Goal: Task Accomplishment & Management: Complete application form

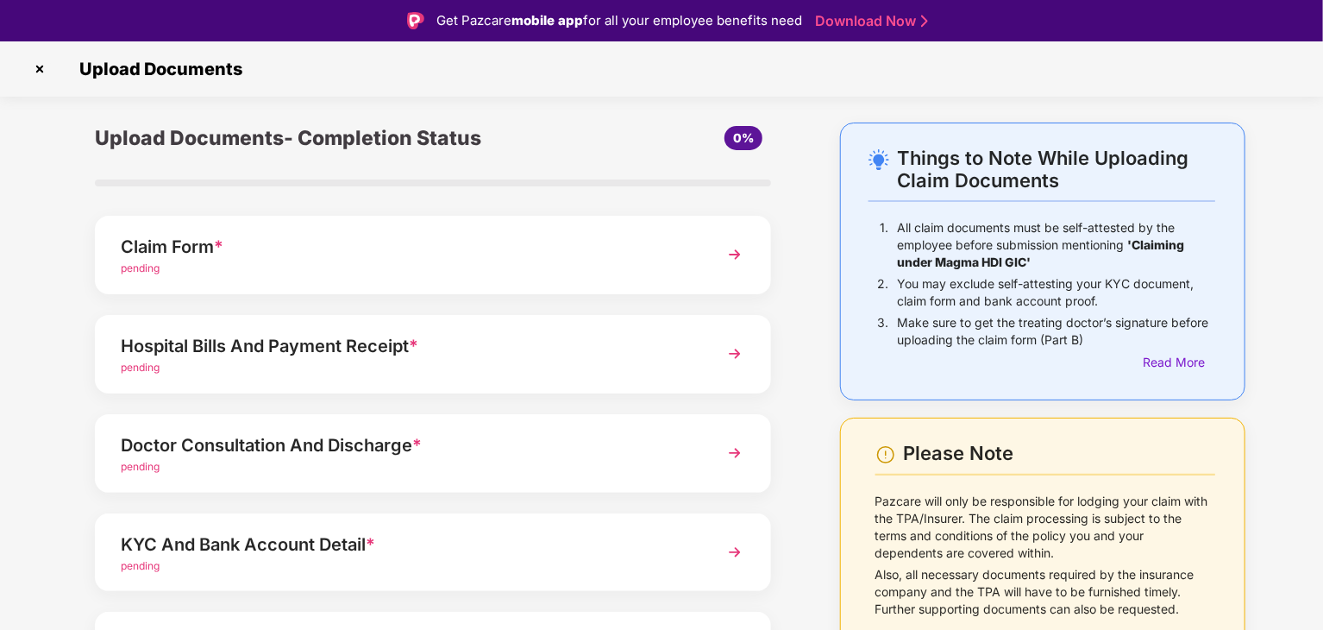
click at [341, 361] on div "pending" at bounding box center [407, 368] width 572 height 16
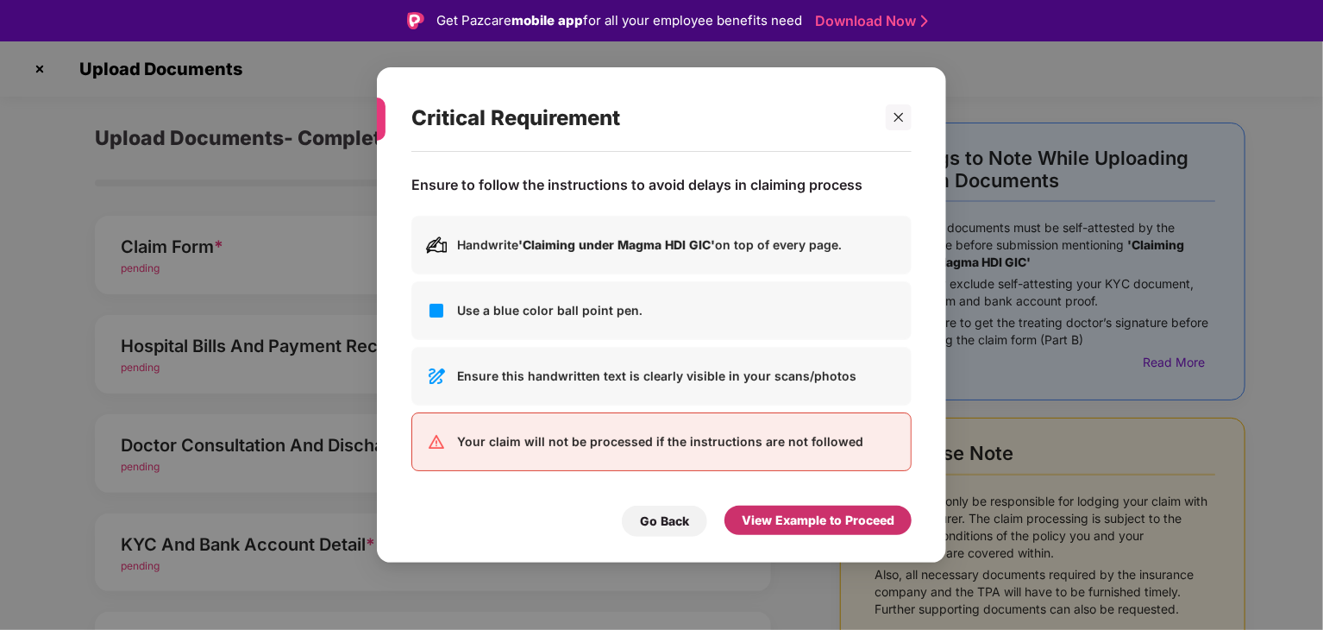
click at [799, 519] on div "View Example to Proceed" at bounding box center [818, 520] width 153 height 19
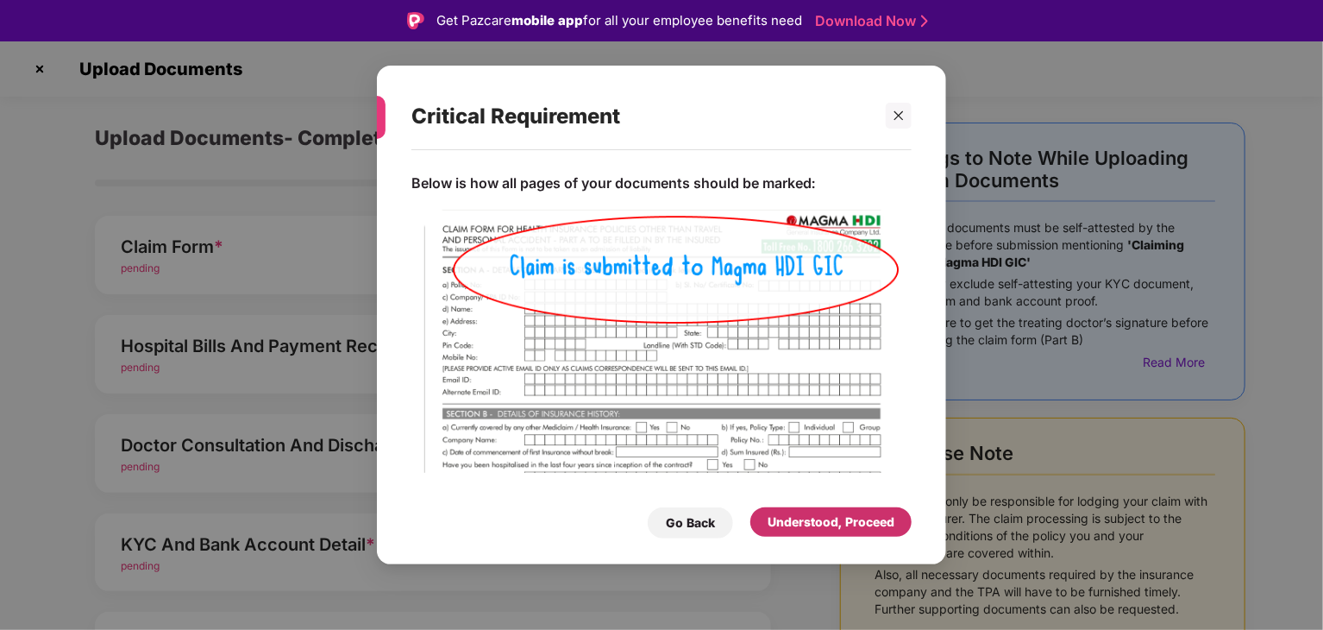
click at [799, 519] on div "Understood, Proceed" at bounding box center [831, 521] width 127 height 19
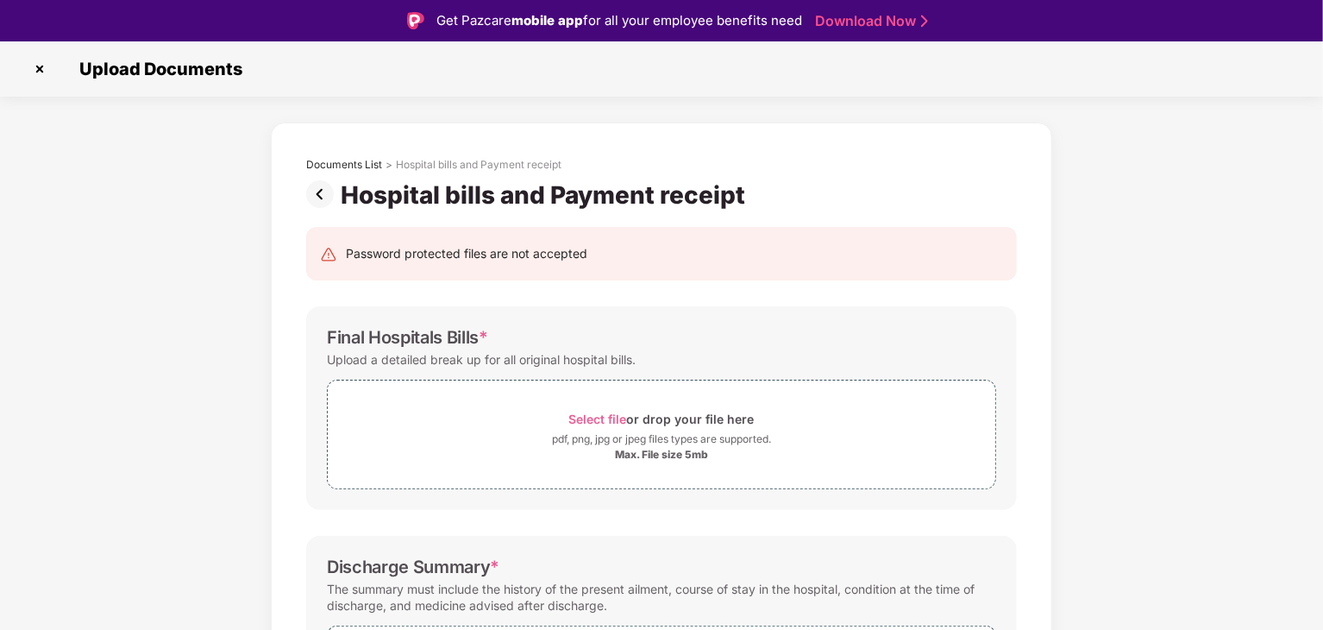
click at [317, 198] on img at bounding box center [323, 194] width 35 height 28
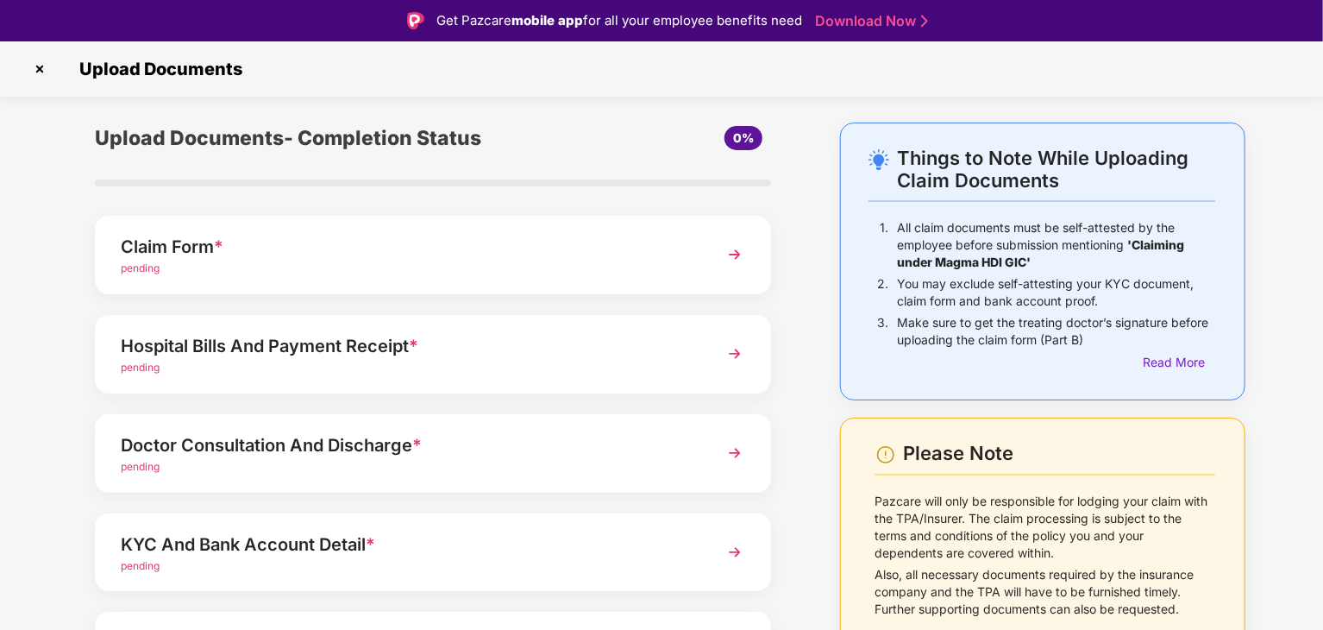
click at [227, 349] on div "Hospital Bills And Payment Receipt *" at bounding box center [407, 346] width 572 height 28
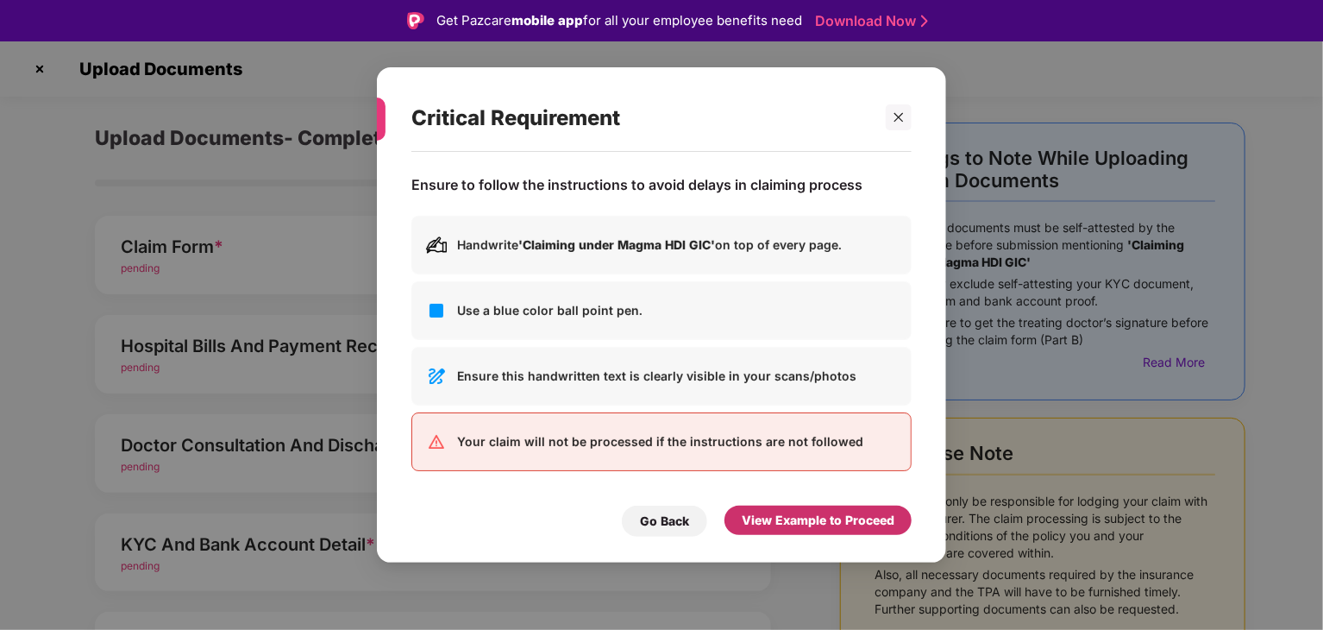
click at [792, 531] on div "View Example to Proceed" at bounding box center [818, 520] width 187 height 29
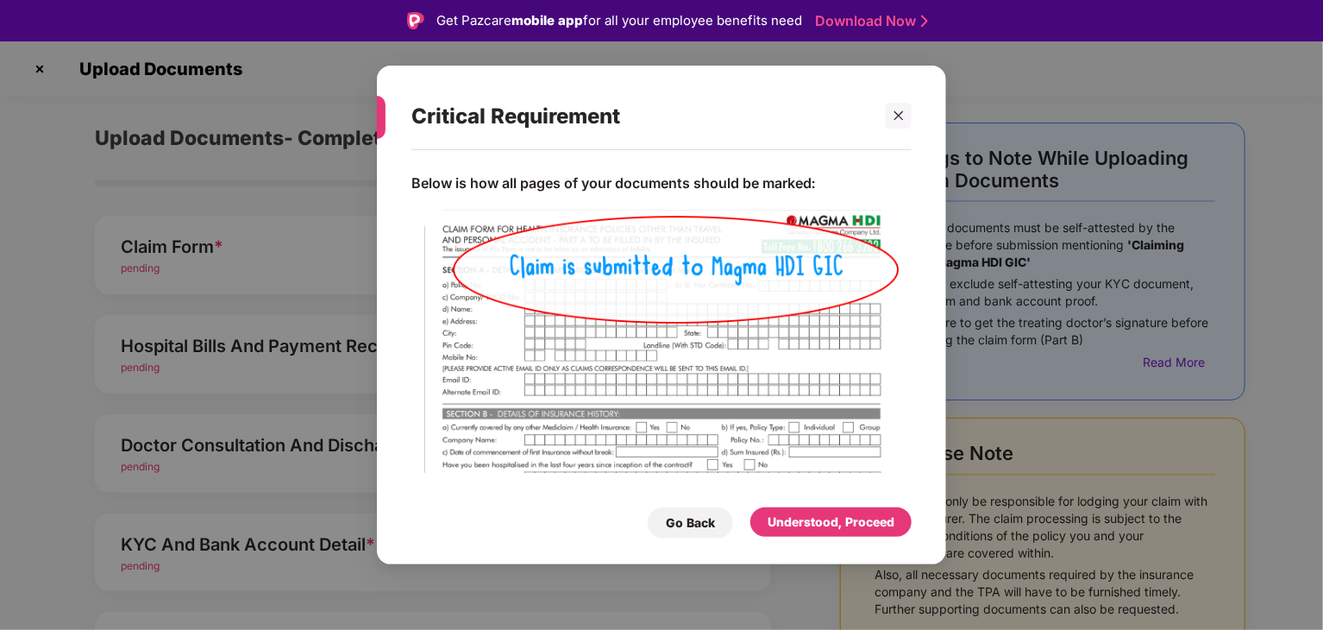
click at [883, 124] on div at bounding box center [891, 116] width 41 height 26
click at [896, 123] on div at bounding box center [899, 116] width 26 height 26
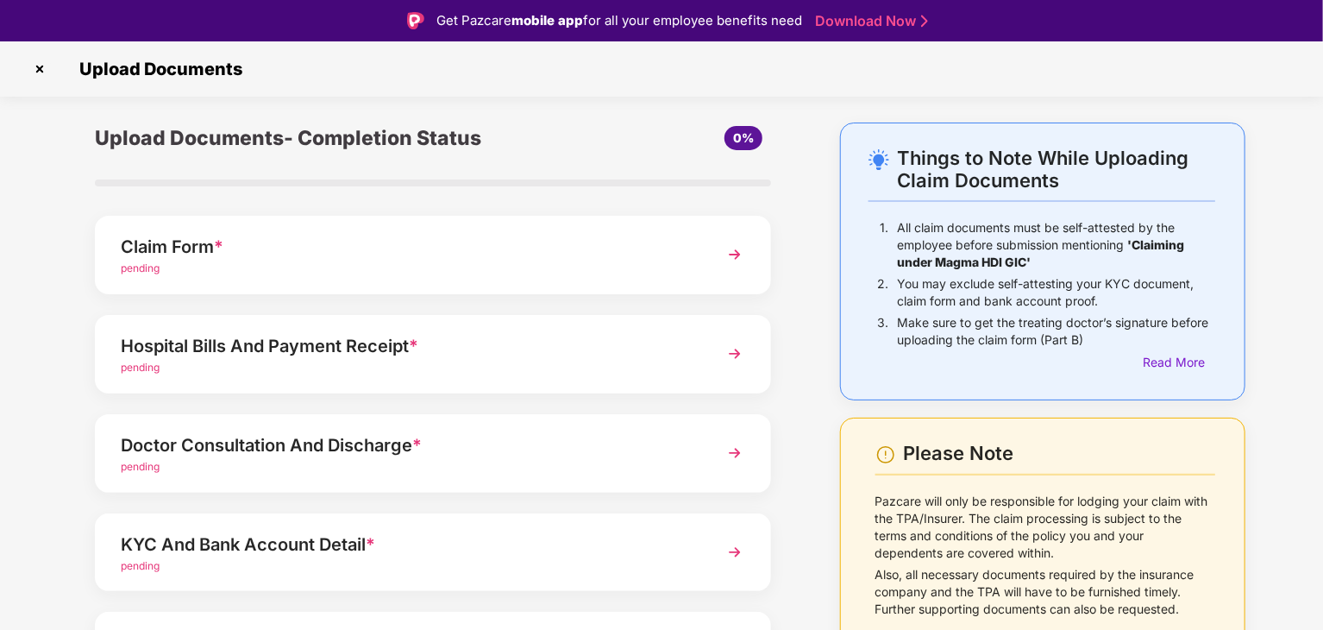
click at [268, 346] on div "Hospital Bills And Payment Receipt *" at bounding box center [407, 346] width 572 height 28
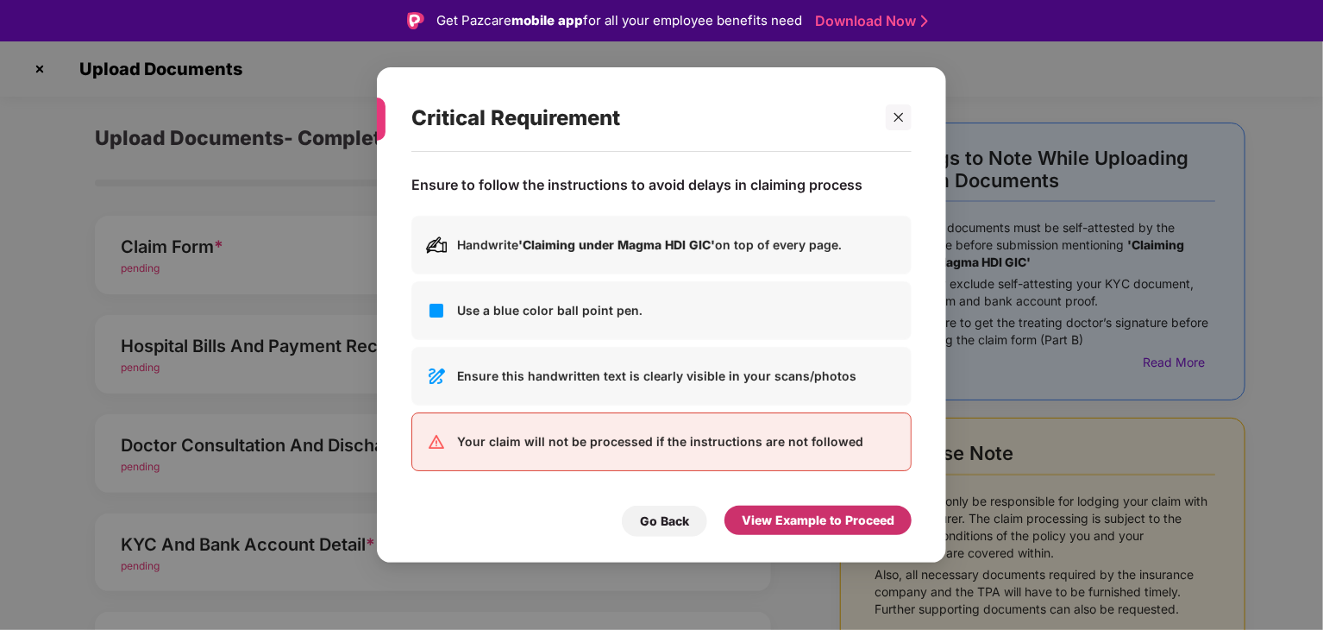
click at [779, 519] on div "View Example to Proceed" at bounding box center [818, 520] width 153 height 19
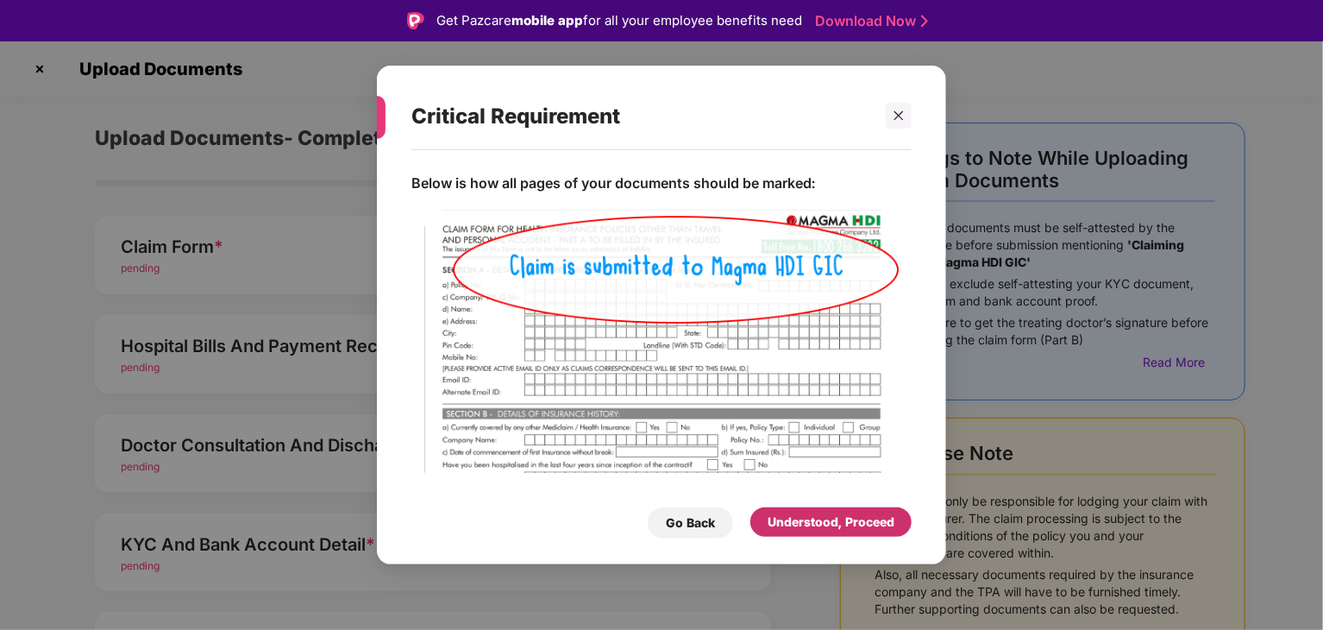
click at [782, 515] on div "Understood, Proceed" at bounding box center [831, 521] width 127 height 19
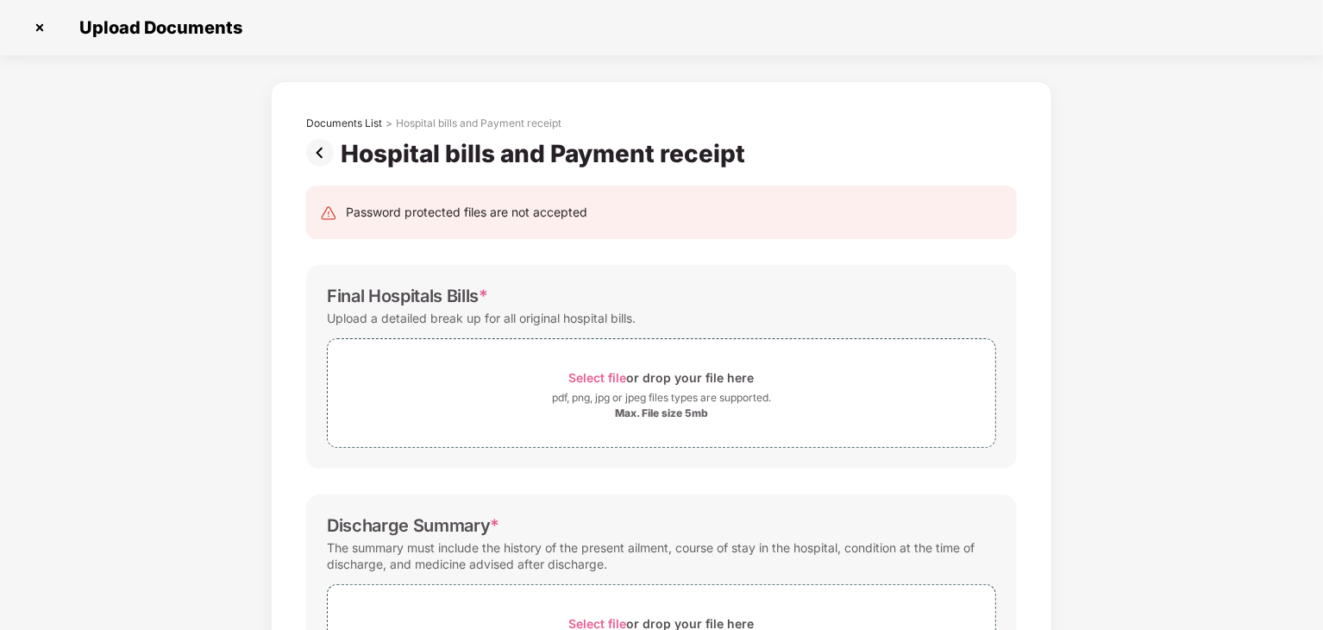
click at [325, 159] on img at bounding box center [323, 153] width 35 height 28
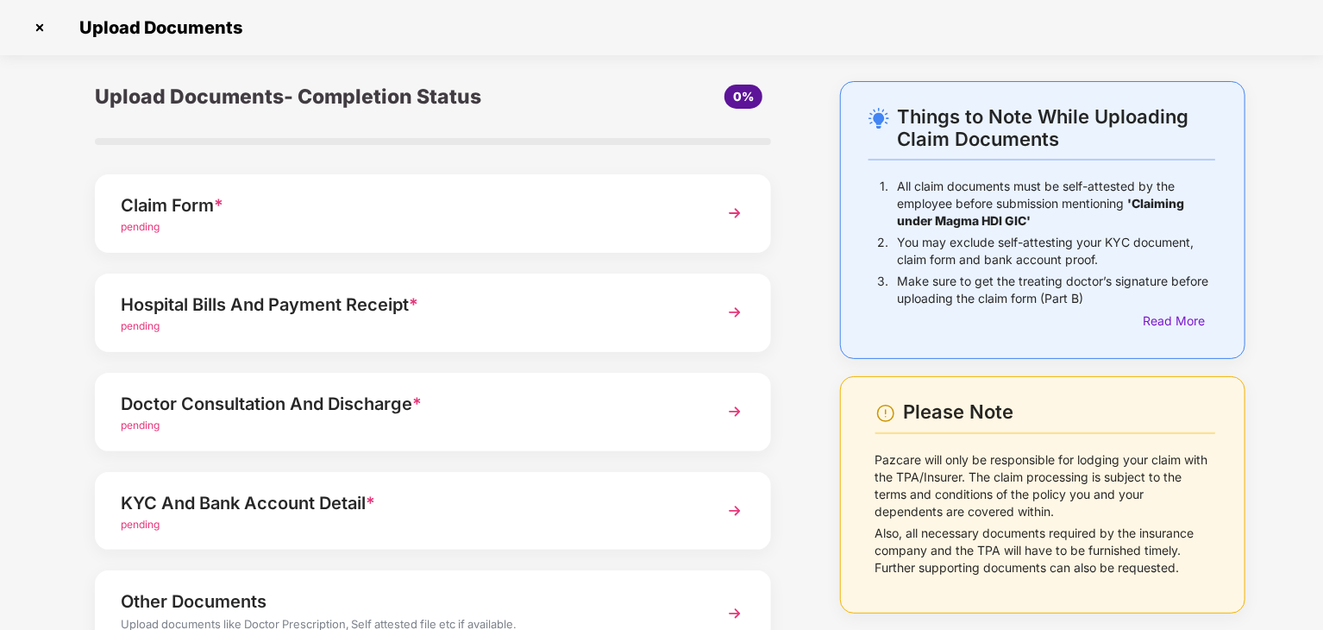
click at [351, 410] on div "Doctor Consultation And Discharge *" at bounding box center [407, 404] width 572 height 28
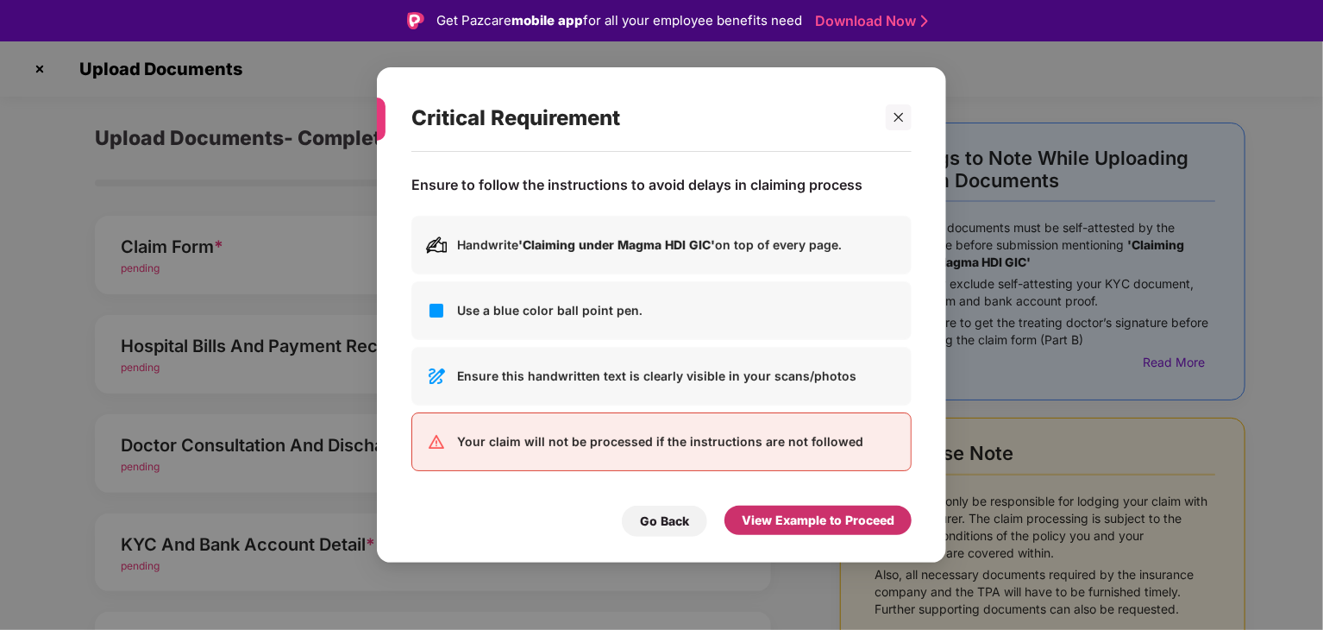
click at [763, 516] on div "View Example to Proceed" at bounding box center [818, 520] width 153 height 19
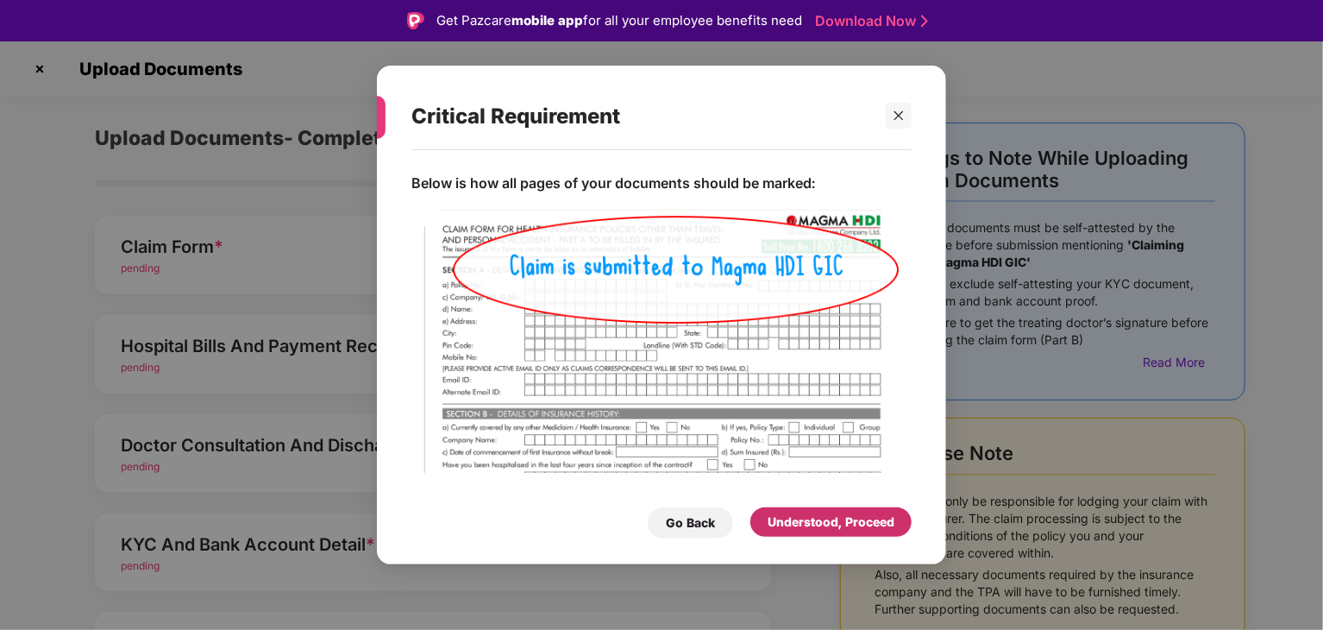
click at [763, 516] on div "Understood, Proceed" at bounding box center [831, 521] width 161 height 29
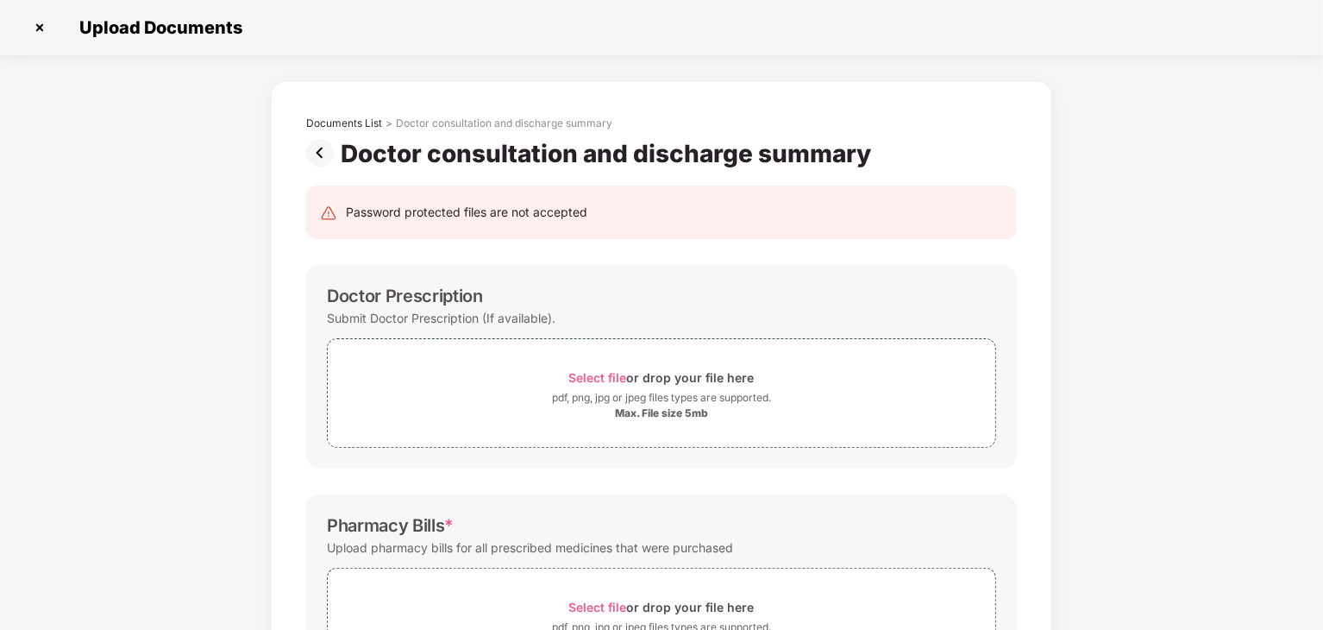
click at [310, 148] on img at bounding box center [323, 153] width 35 height 28
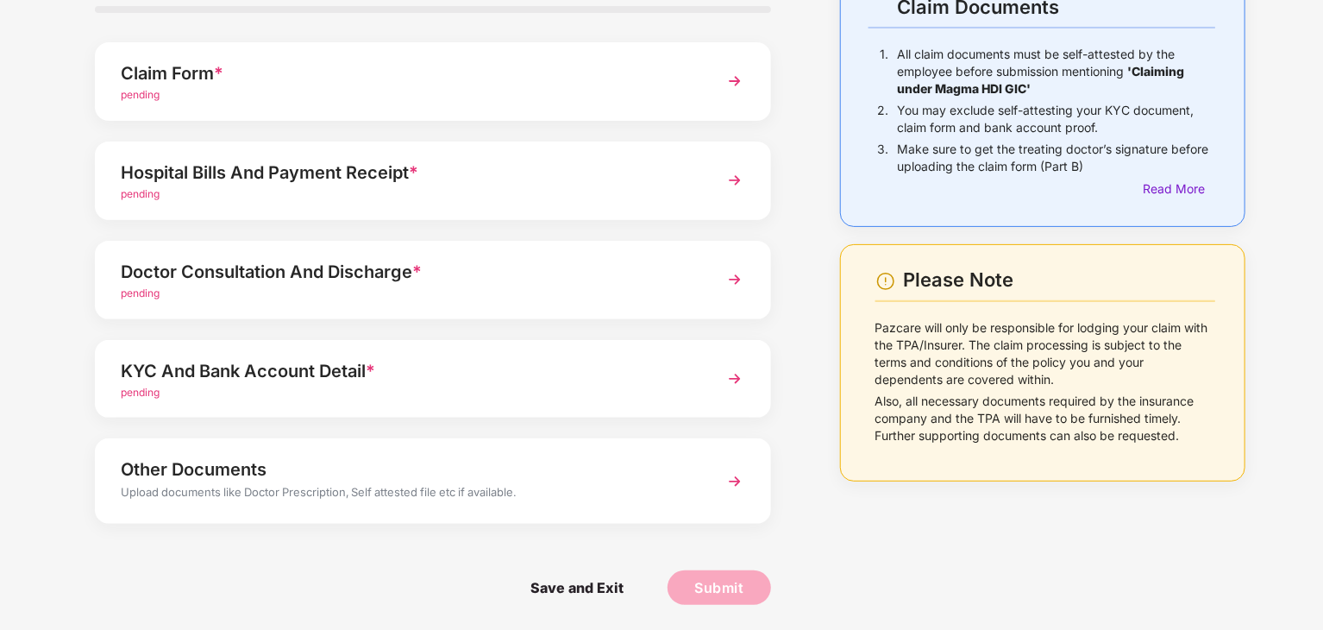
scroll to position [133, 0]
click at [380, 374] on div "KYC And Bank Account Detail *" at bounding box center [407, 370] width 572 height 28
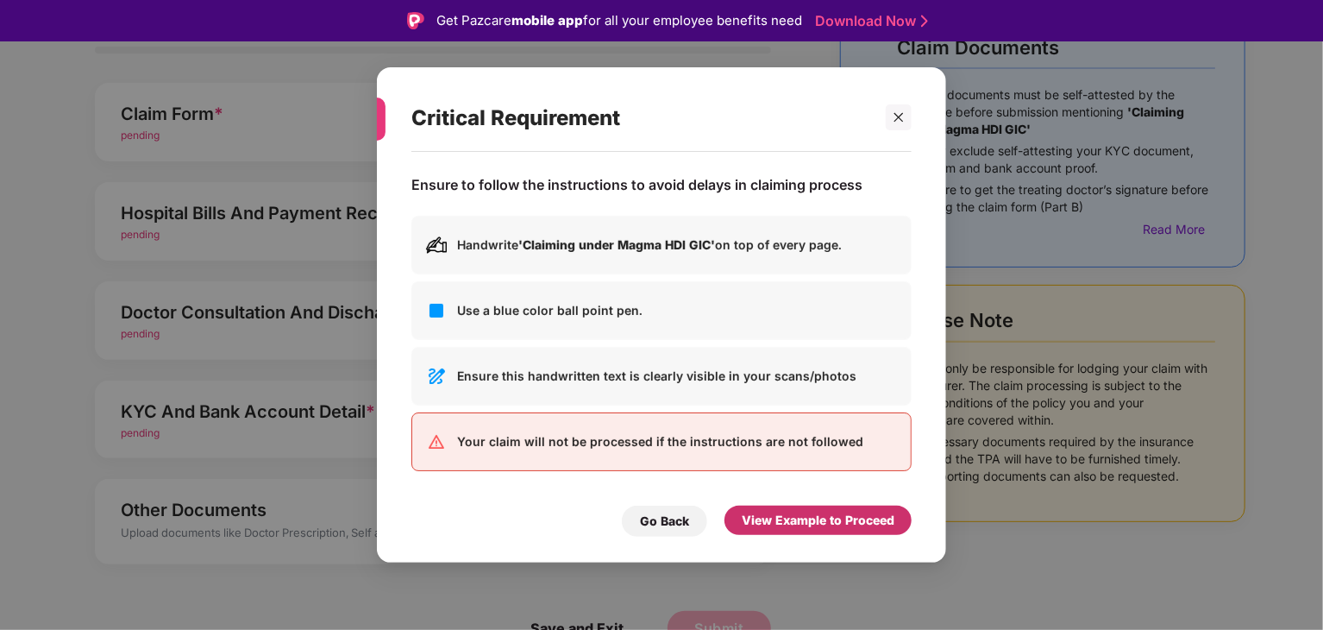
click at [808, 525] on div "View Example to Proceed" at bounding box center [818, 520] width 153 height 19
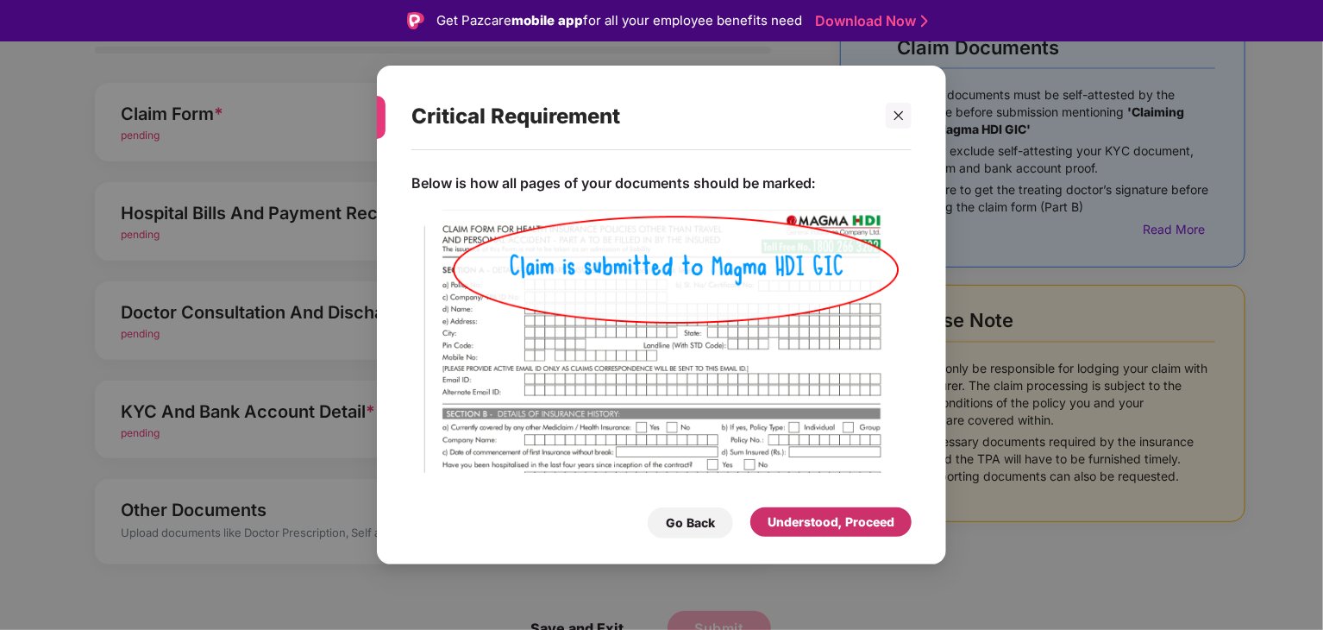
click at [808, 525] on div "Understood, Proceed" at bounding box center [831, 521] width 127 height 19
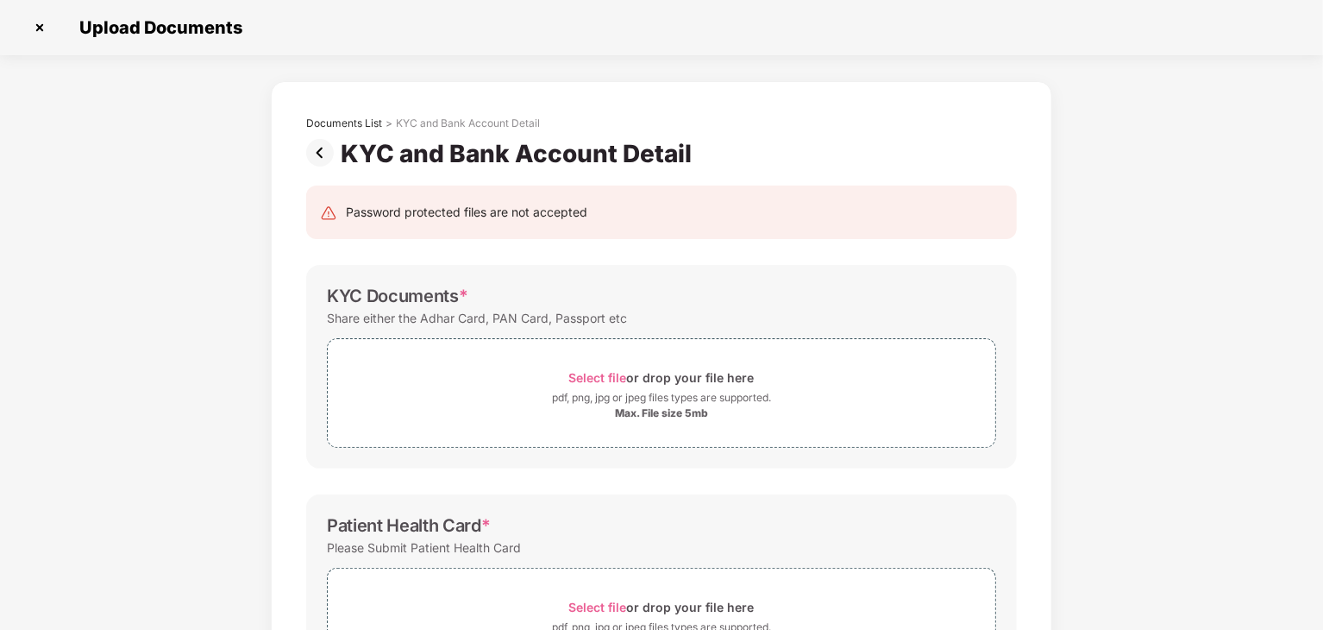
click at [317, 145] on img at bounding box center [323, 153] width 35 height 28
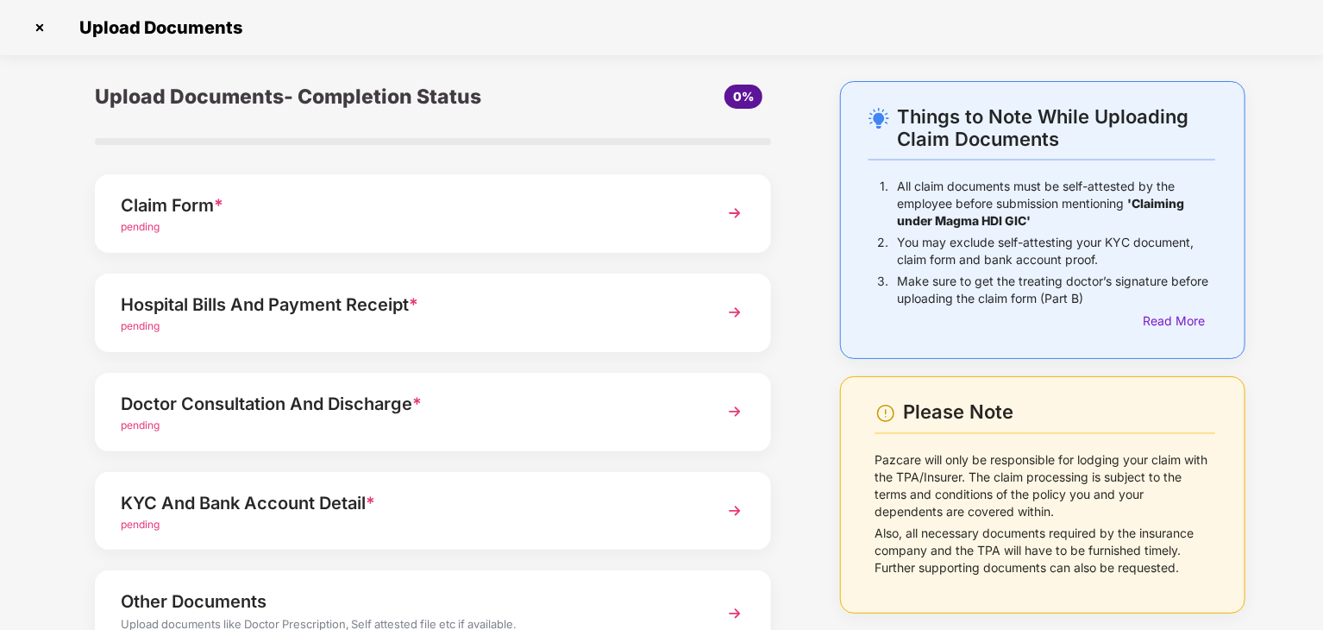
click at [355, 321] on div "pending" at bounding box center [407, 326] width 572 height 16
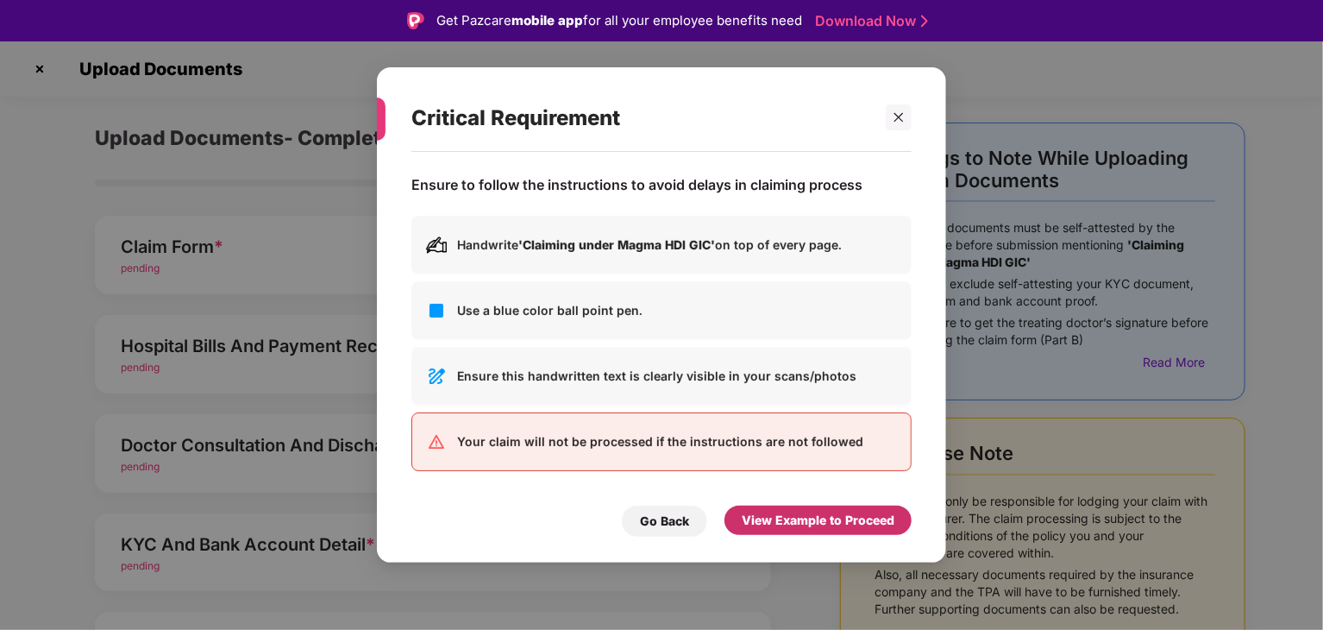
click at [776, 529] on div "View Example to Proceed" at bounding box center [818, 520] width 153 height 19
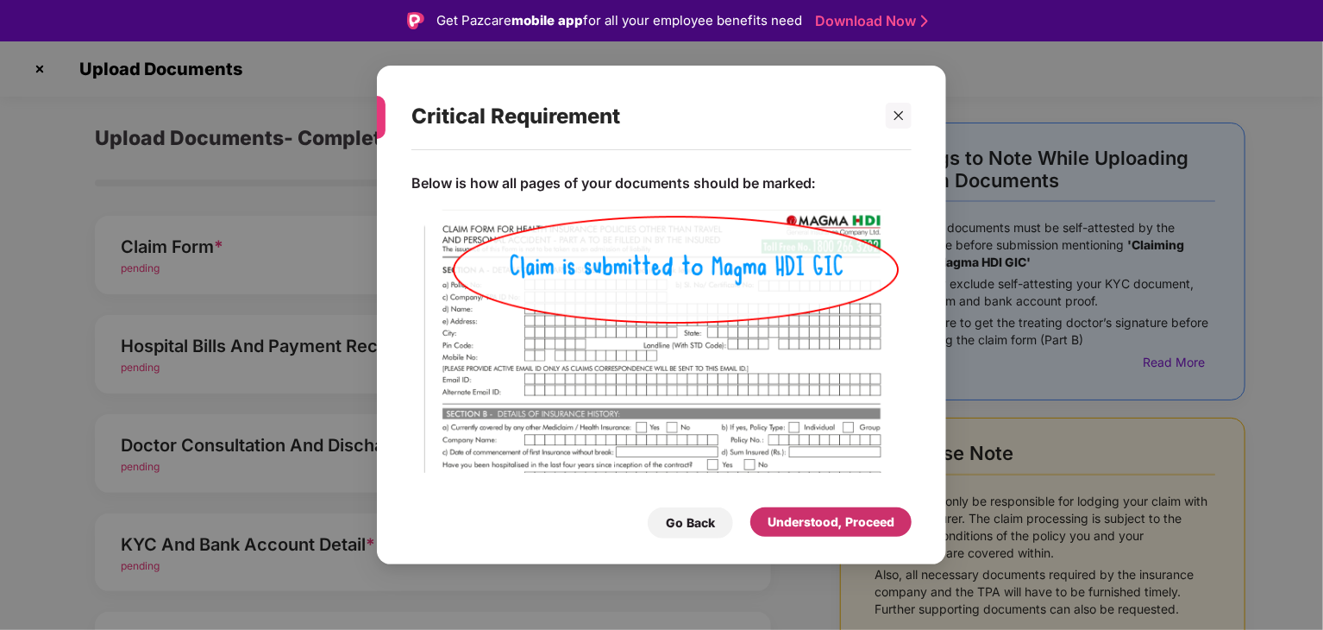
click at [776, 529] on div "Understood, Proceed" at bounding box center [831, 521] width 127 height 19
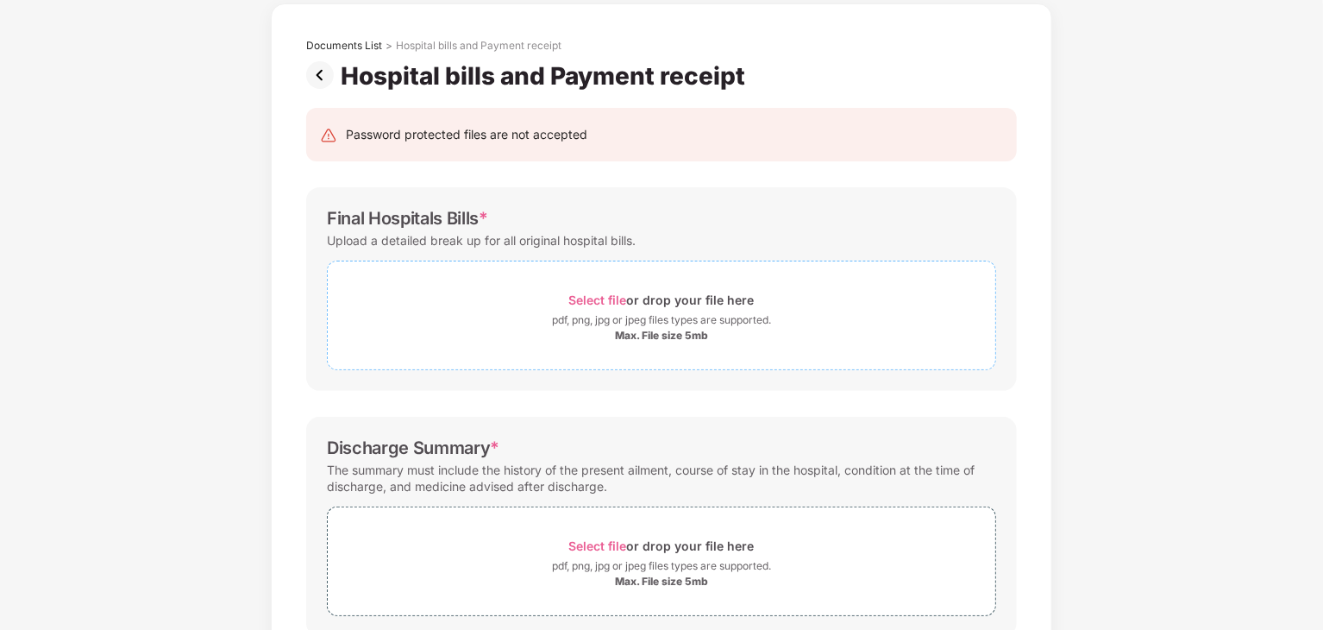
scroll to position [72, 0]
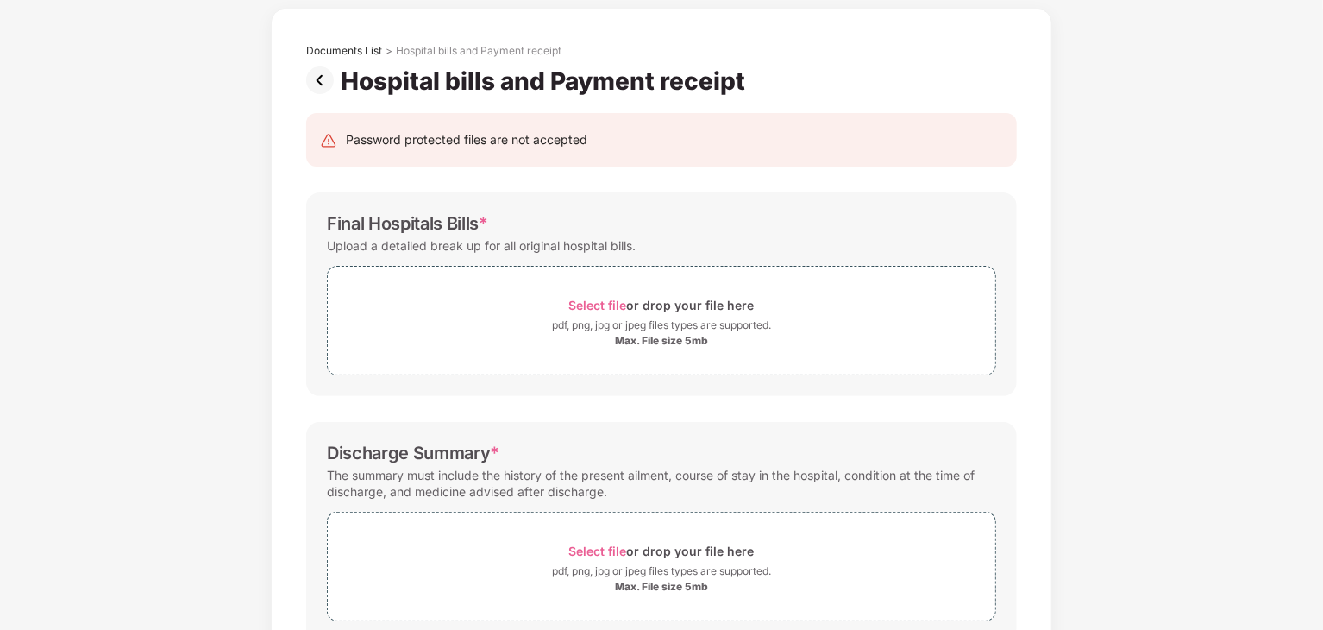
click at [321, 89] on img at bounding box center [323, 80] width 35 height 28
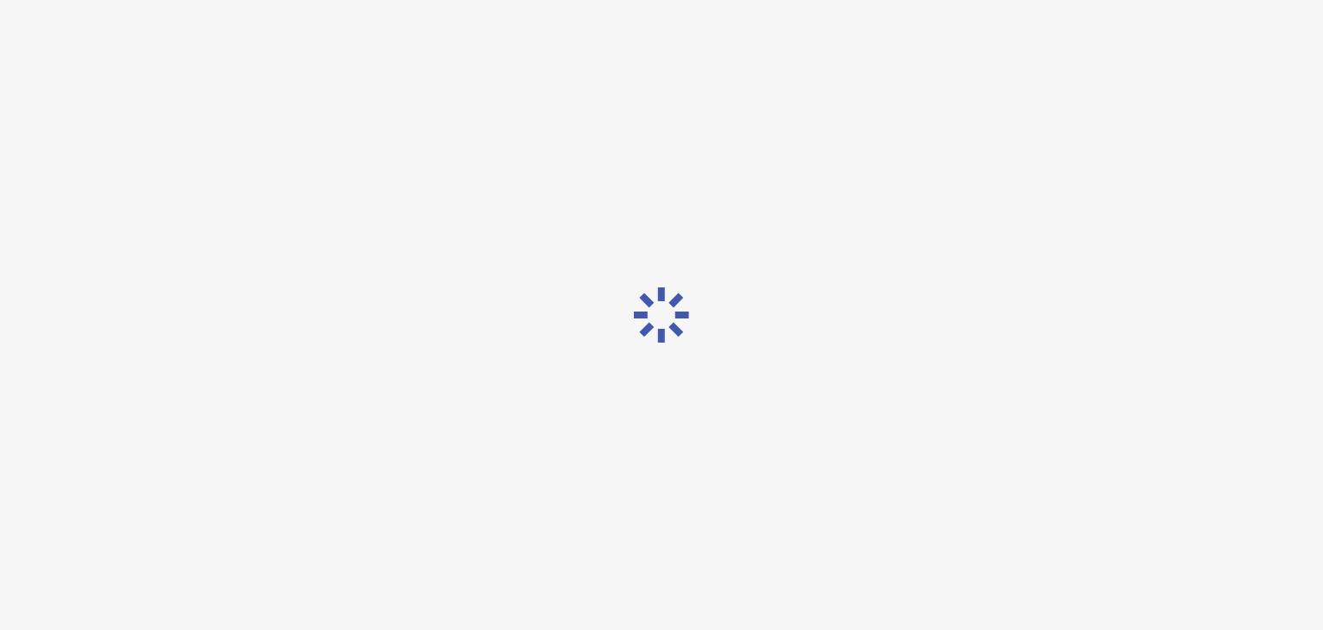
scroll to position [0, 0]
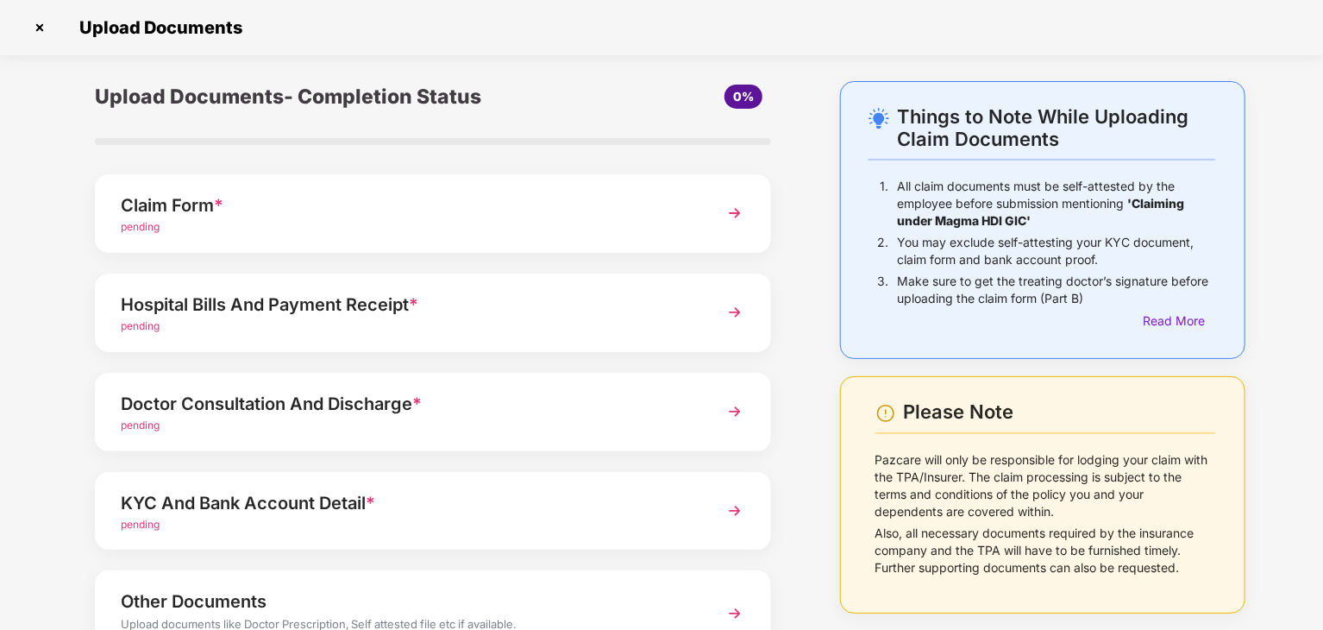
click at [418, 412] on span "*" at bounding box center [416, 403] width 9 height 21
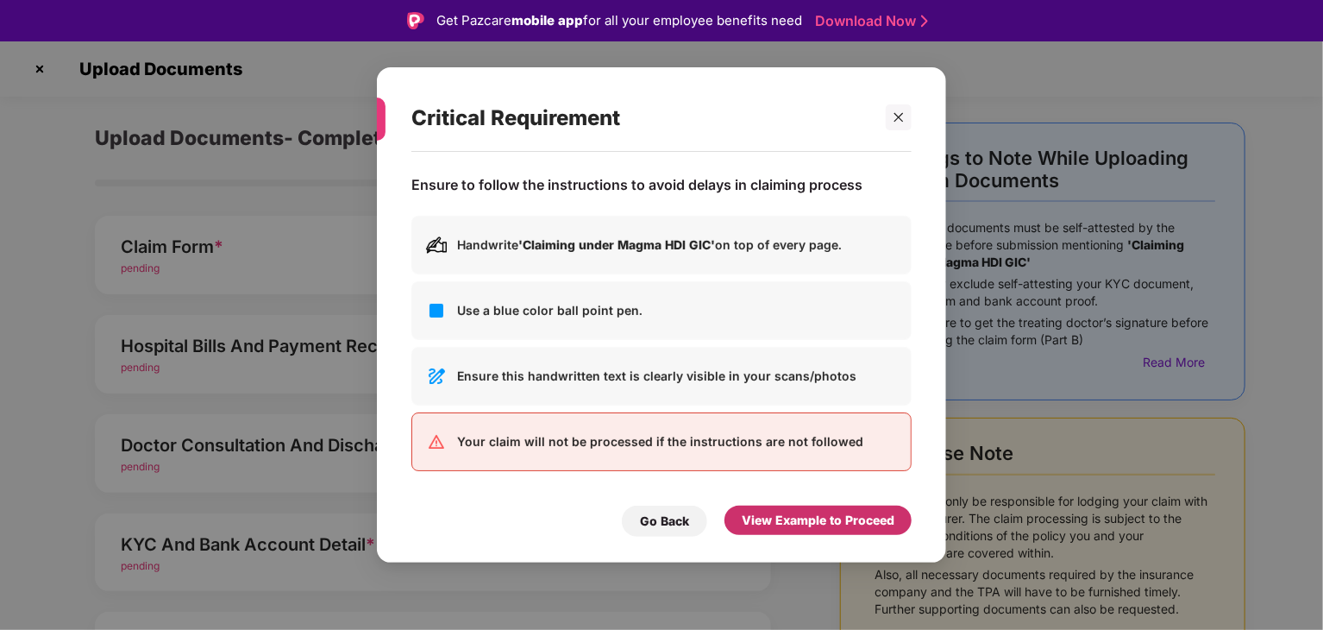
click at [818, 520] on div "View Example to Proceed" at bounding box center [818, 520] width 153 height 19
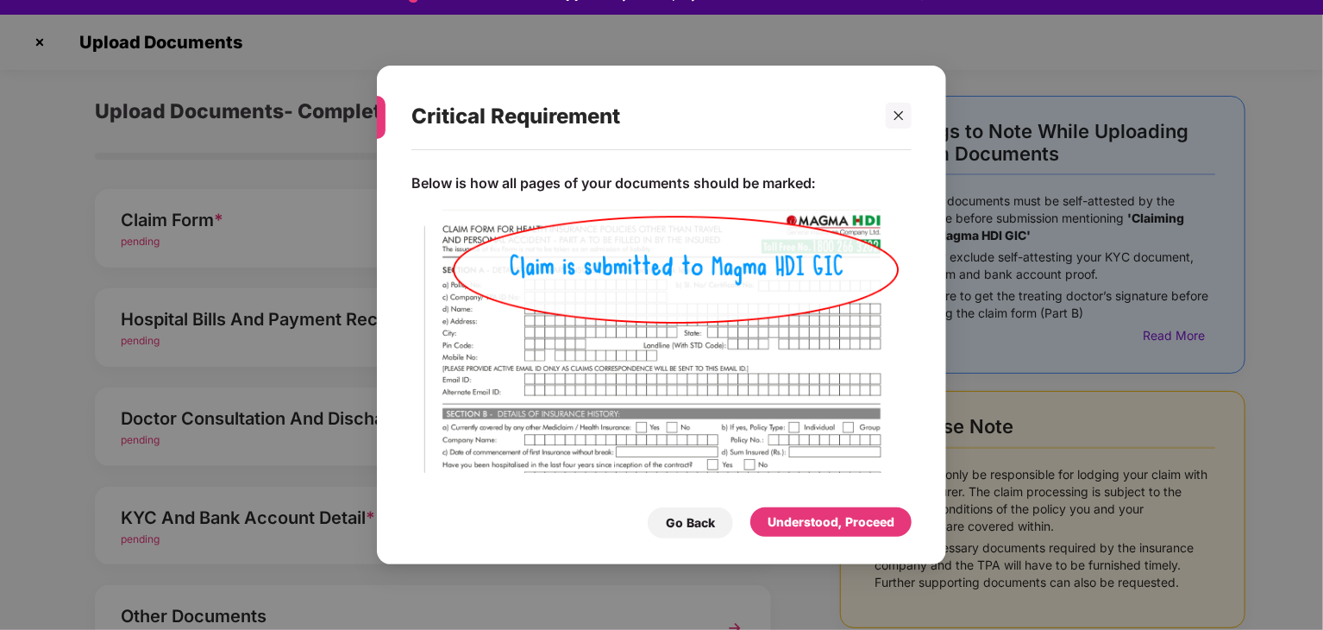
scroll to position [41, 0]
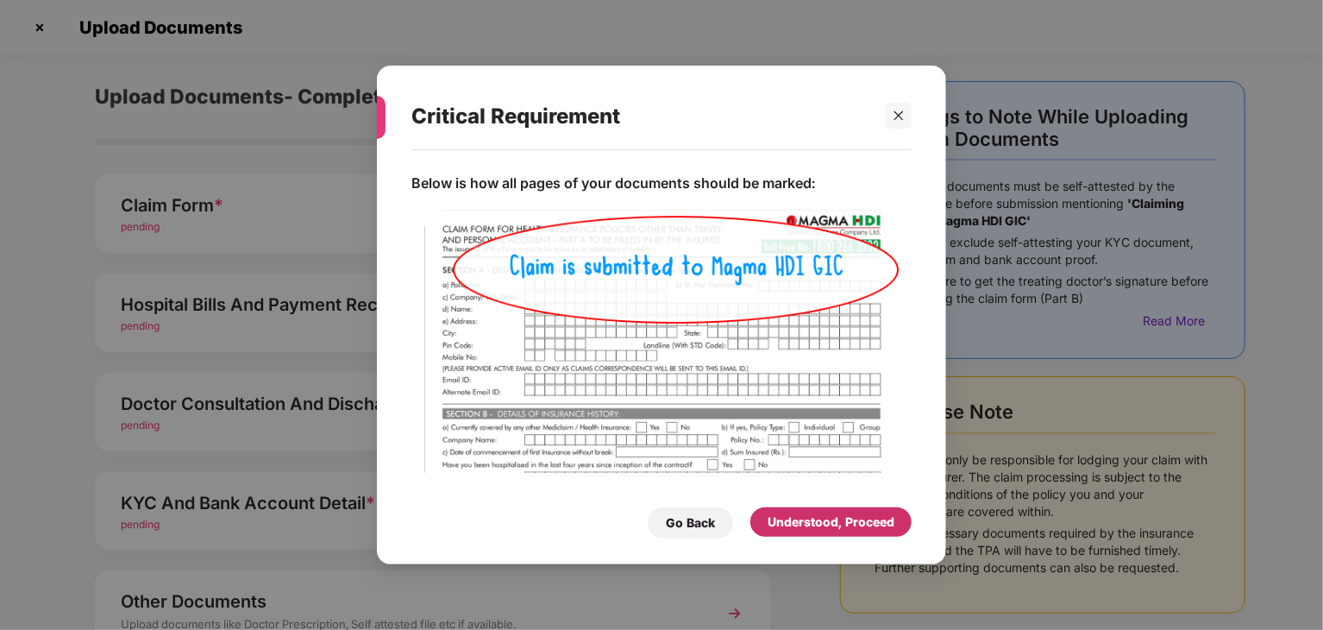
click at [816, 515] on div "Understood, Proceed" at bounding box center [831, 521] width 127 height 19
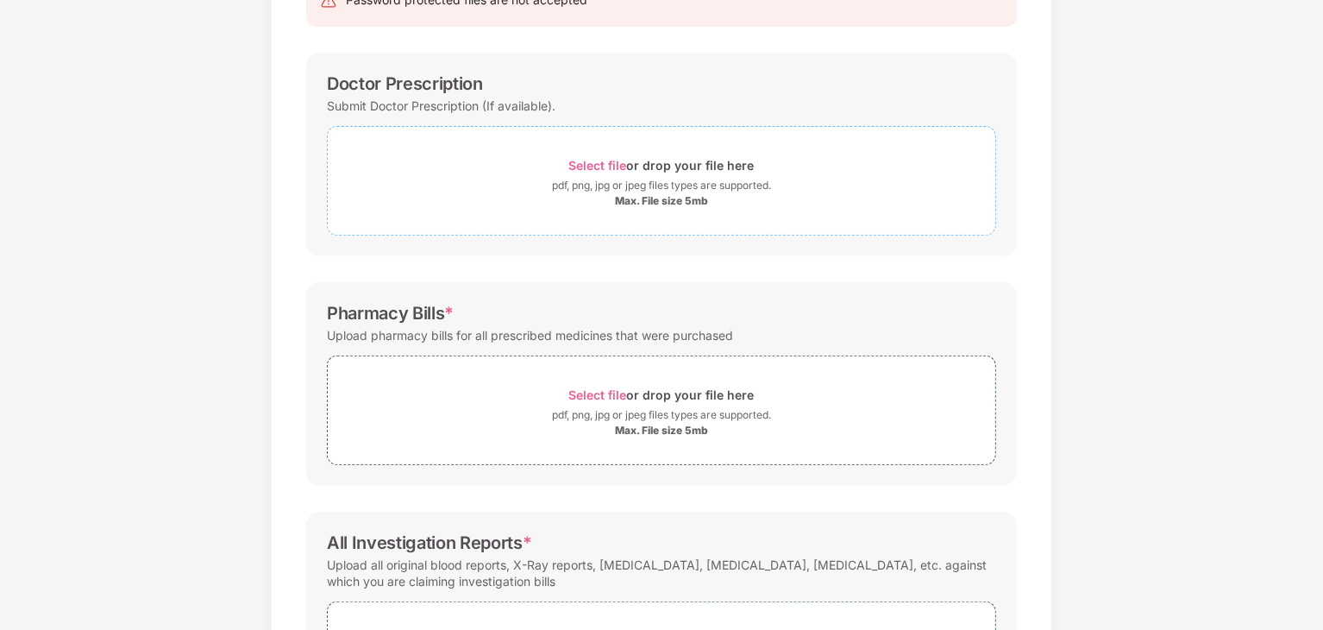
scroll to position [0, 0]
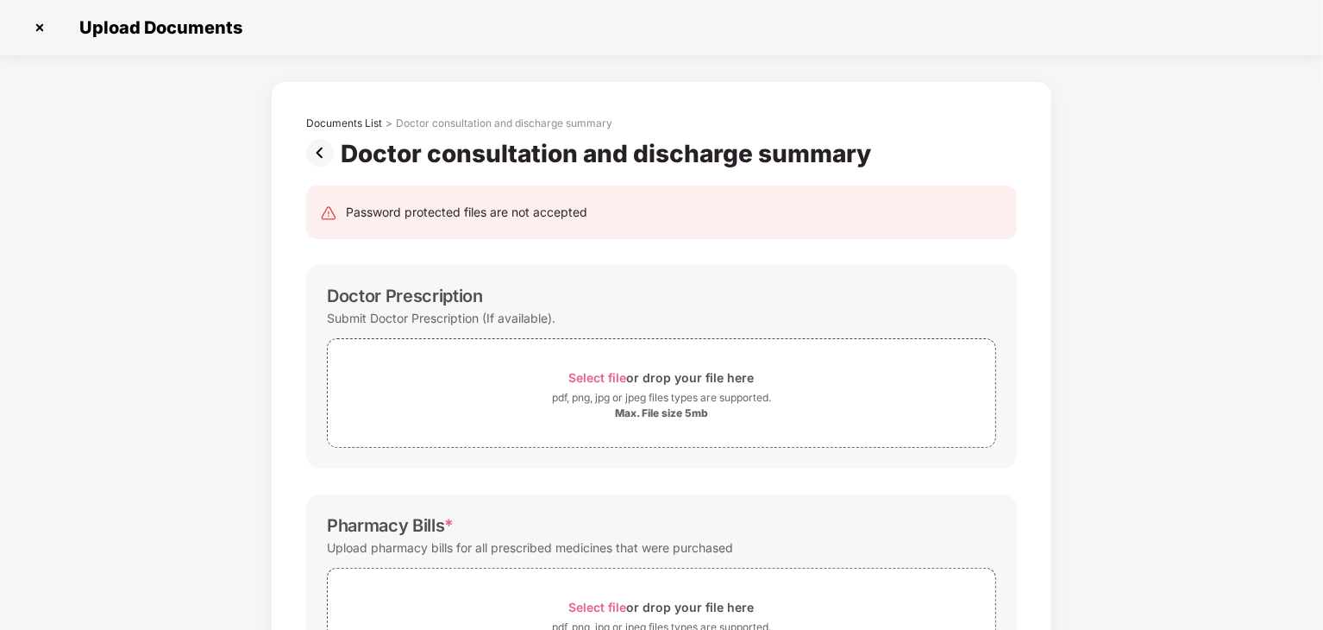
click at [321, 148] on img at bounding box center [323, 153] width 35 height 28
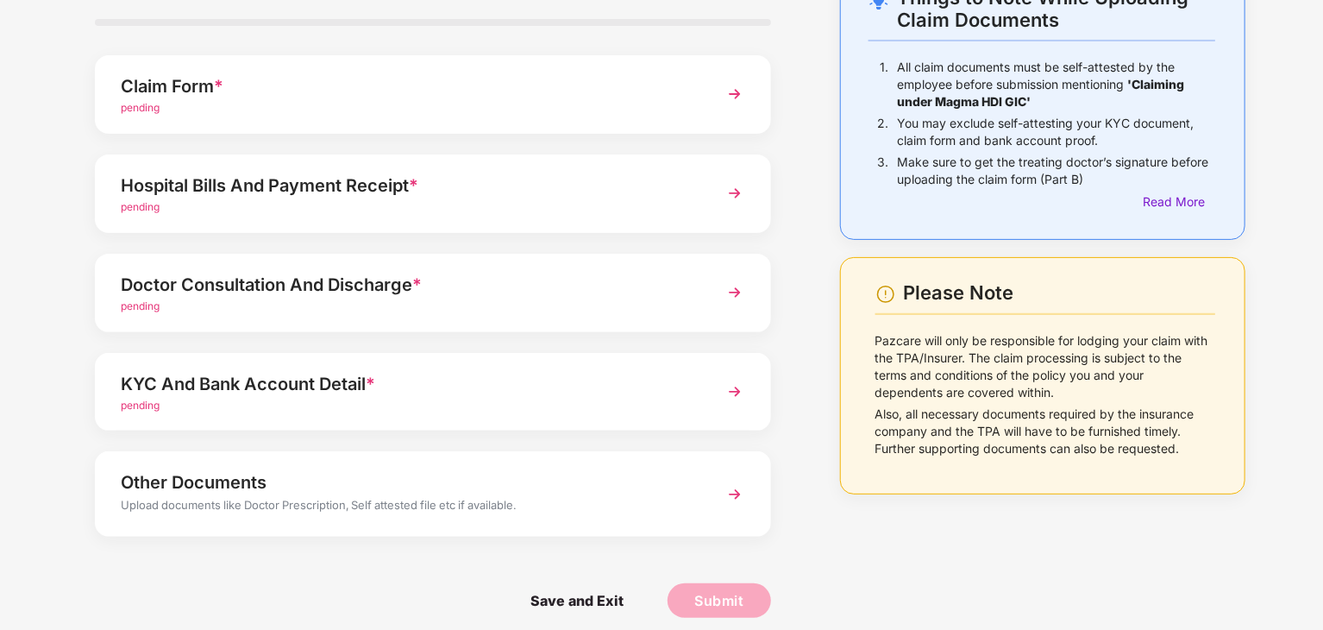
scroll to position [133, 0]
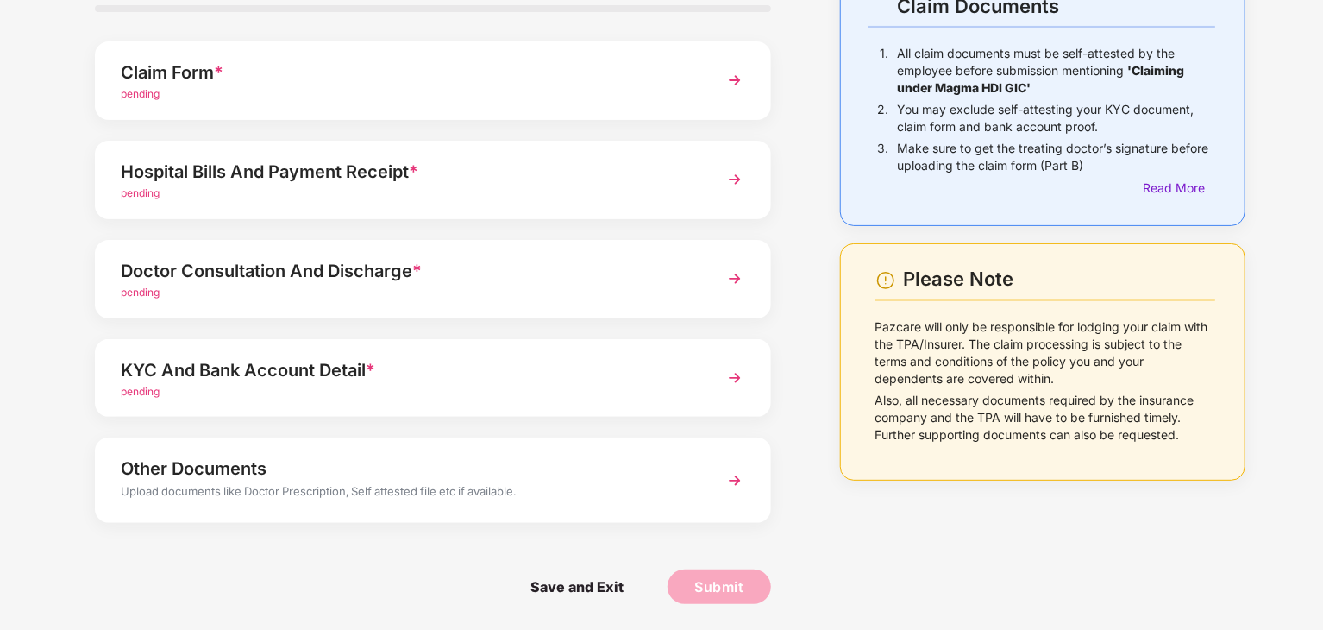
click at [311, 384] on div "pending" at bounding box center [407, 392] width 572 height 16
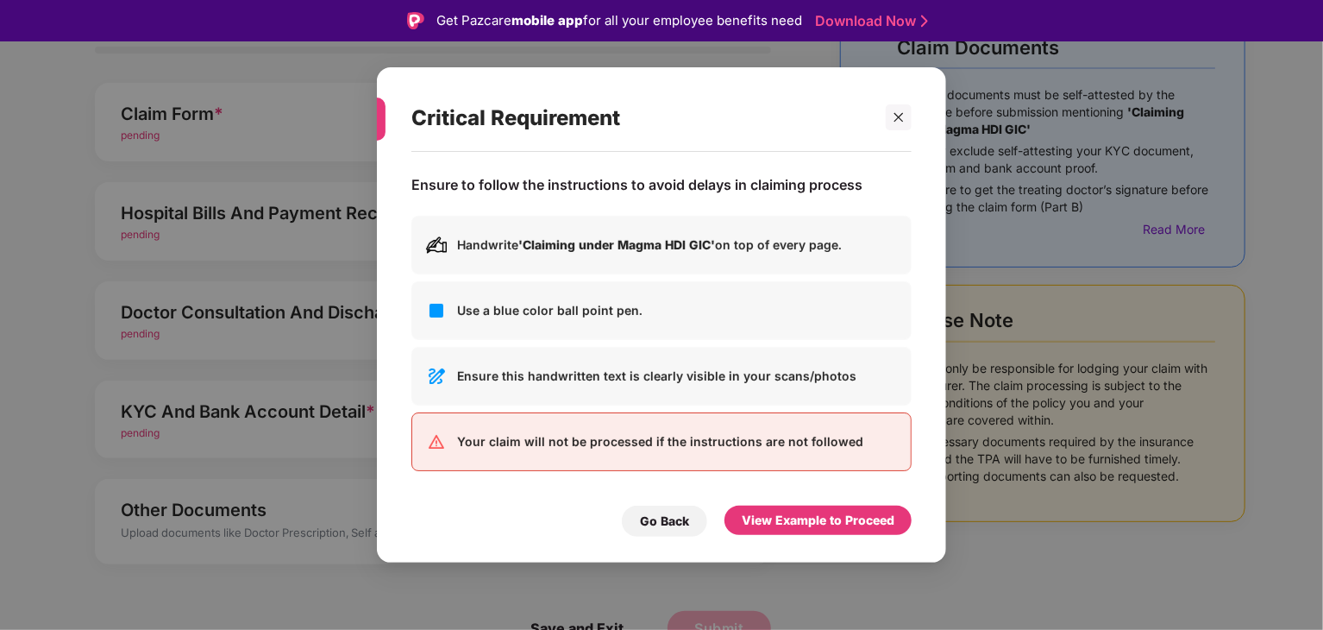
scroll to position [41, 0]
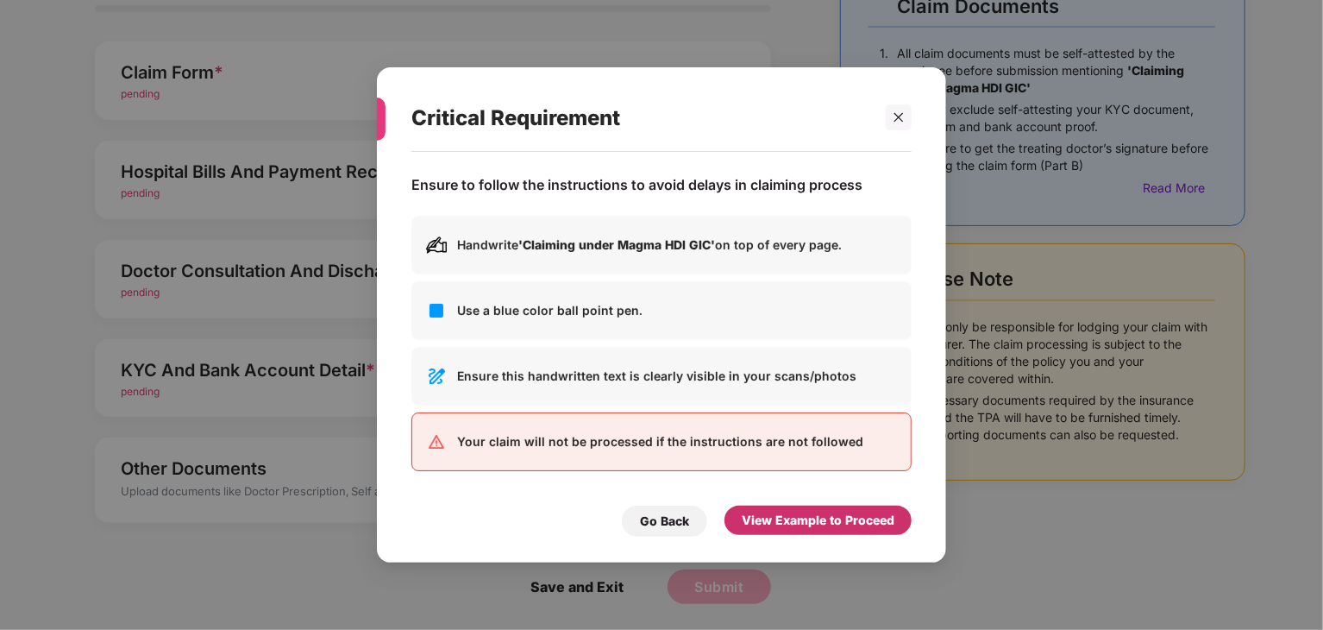
click at [839, 527] on div "View Example to Proceed" at bounding box center [818, 520] width 153 height 19
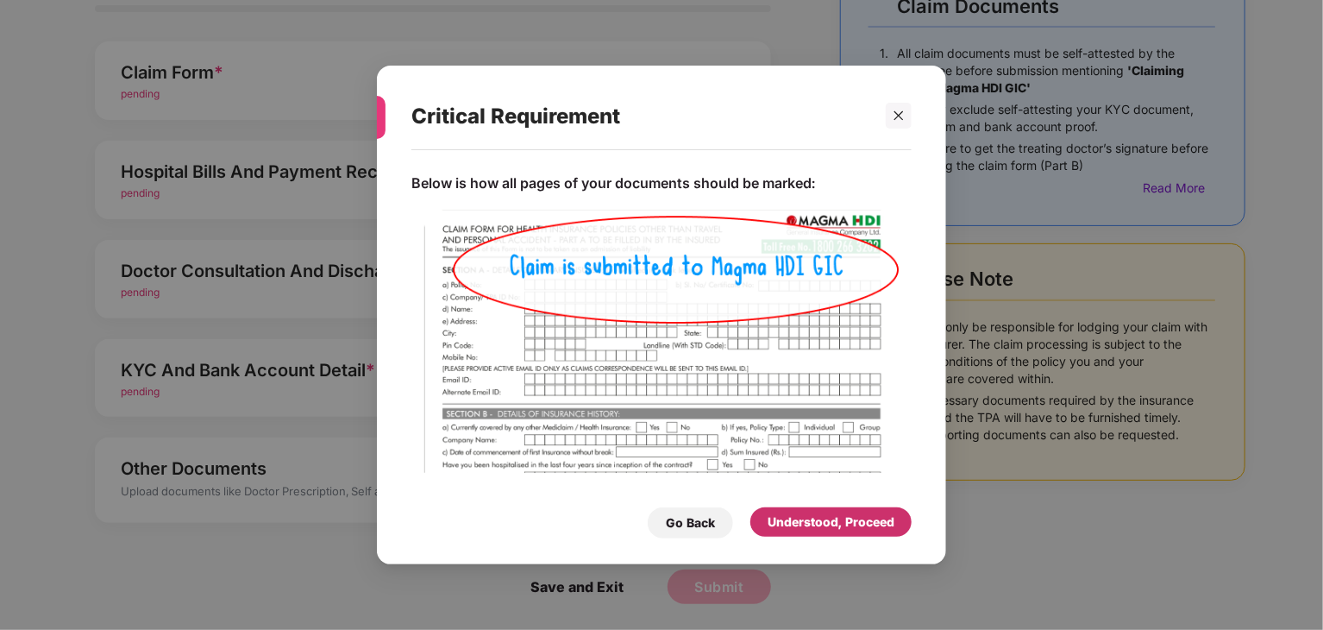
click at [839, 527] on div "Understood, Proceed" at bounding box center [831, 521] width 127 height 19
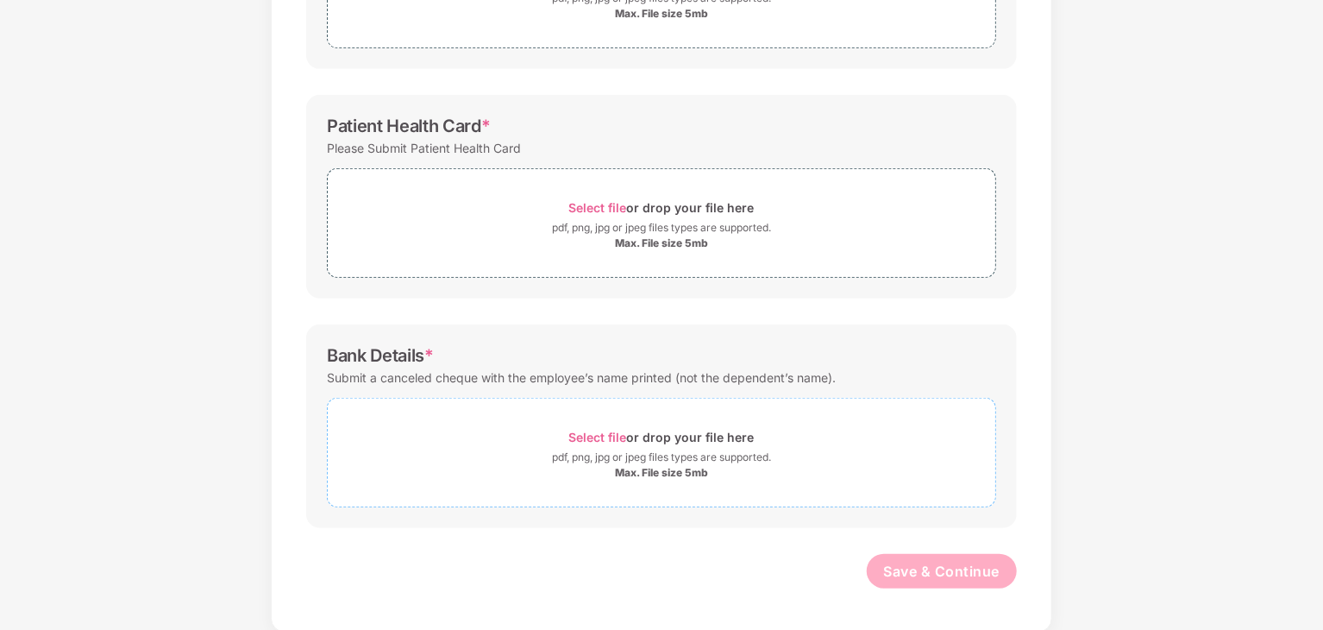
scroll to position [400, 0]
click at [1100, 327] on div "Documents List > KYC and Bank Account Detail KYC and Bank Account Detail Passwo…" at bounding box center [661, 156] width 1323 height 951
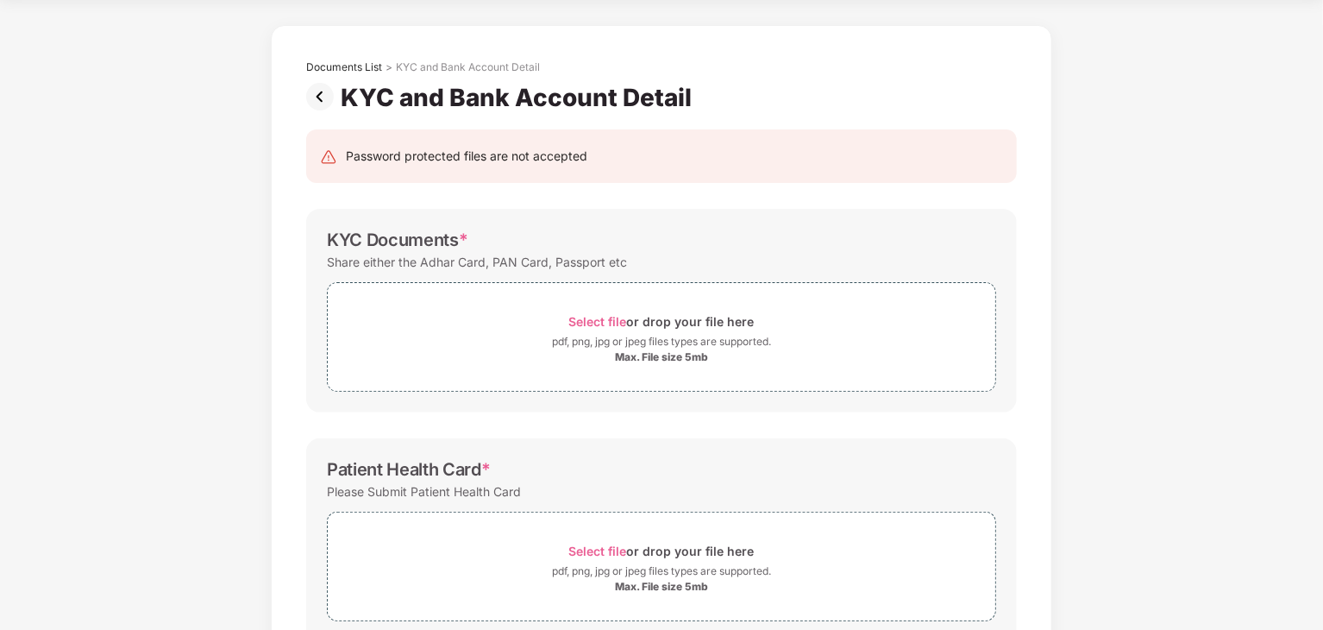
scroll to position [55, 0]
click at [324, 98] on img at bounding box center [323, 98] width 35 height 28
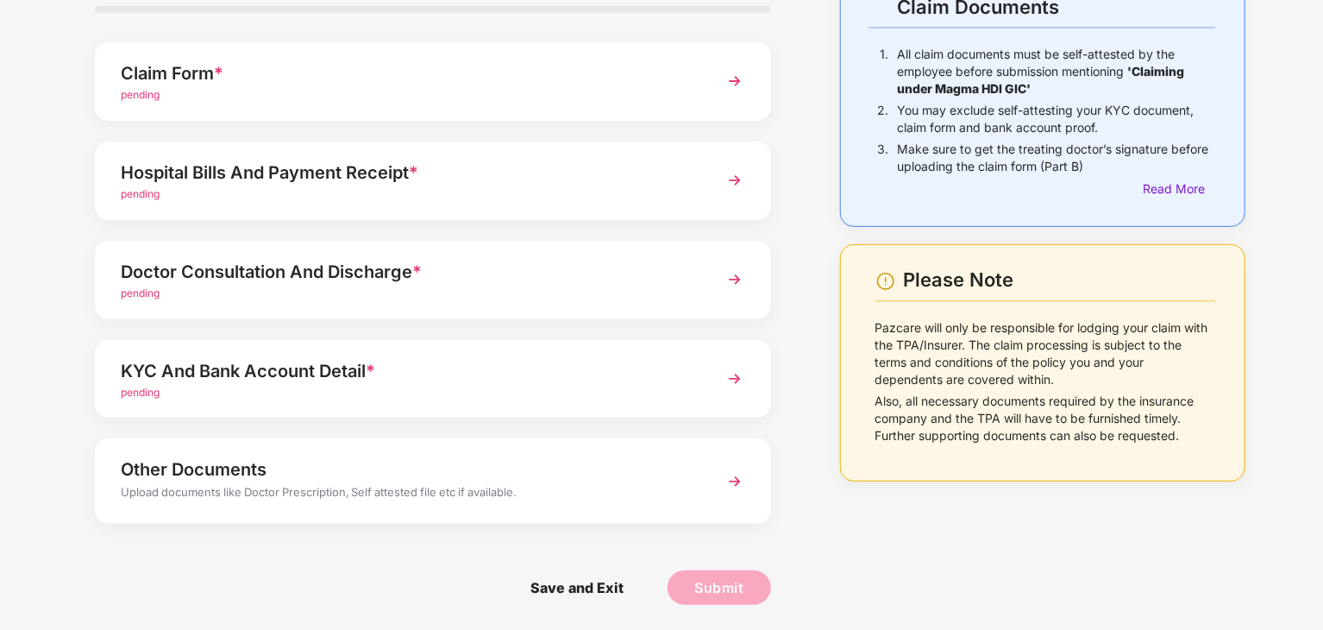
scroll to position [133, 0]
click at [537, 487] on div "Upload documents like Doctor Prescription, Self attested file etc if available." at bounding box center [407, 493] width 572 height 22
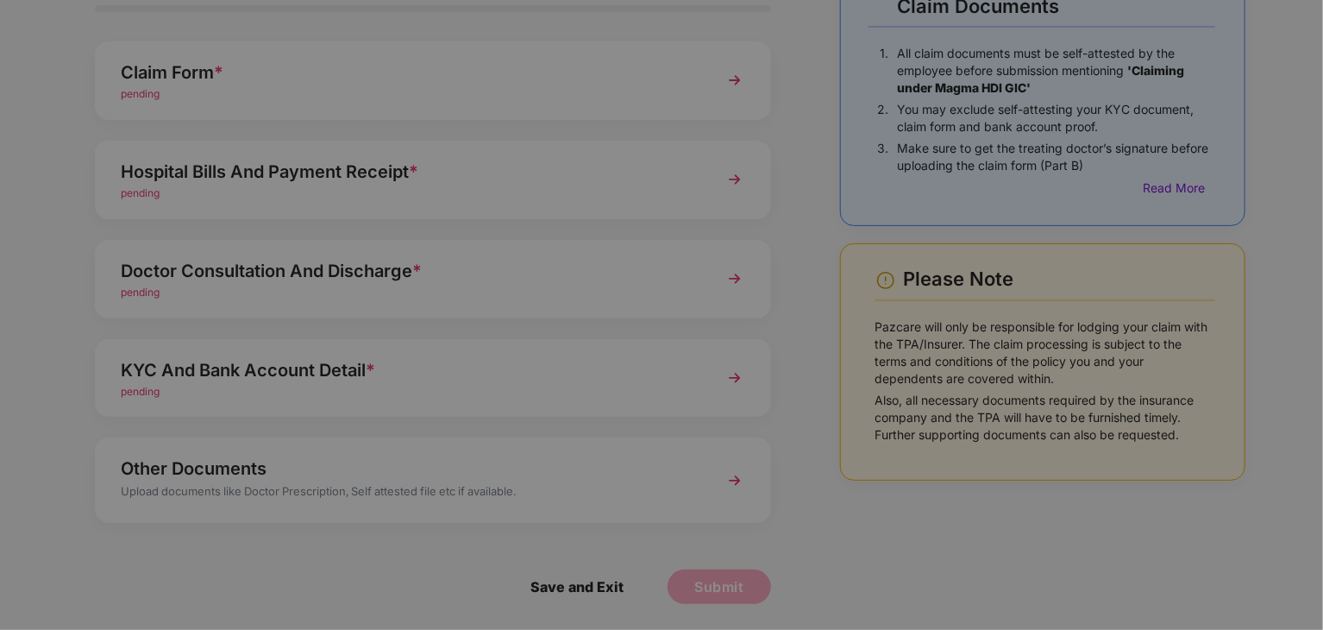
scroll to position [0, 0]
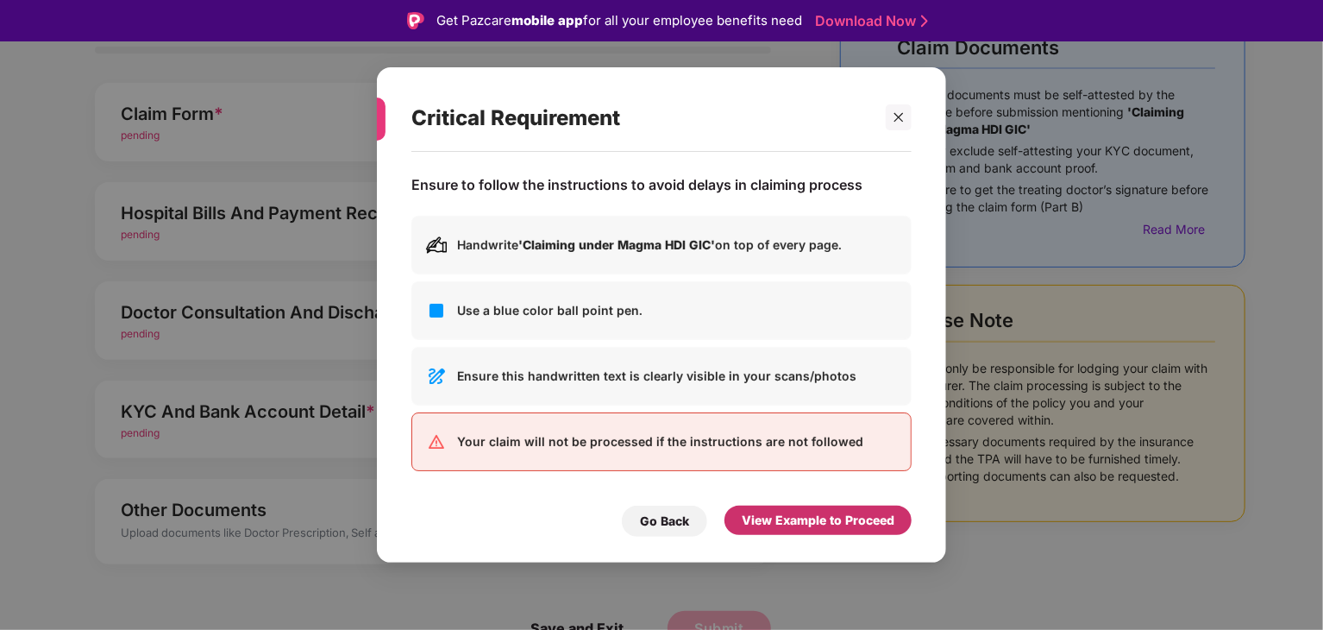
click at [770, 515] on div "View Example to Proceed" at bounding box center [818, 520] width 153 height 19
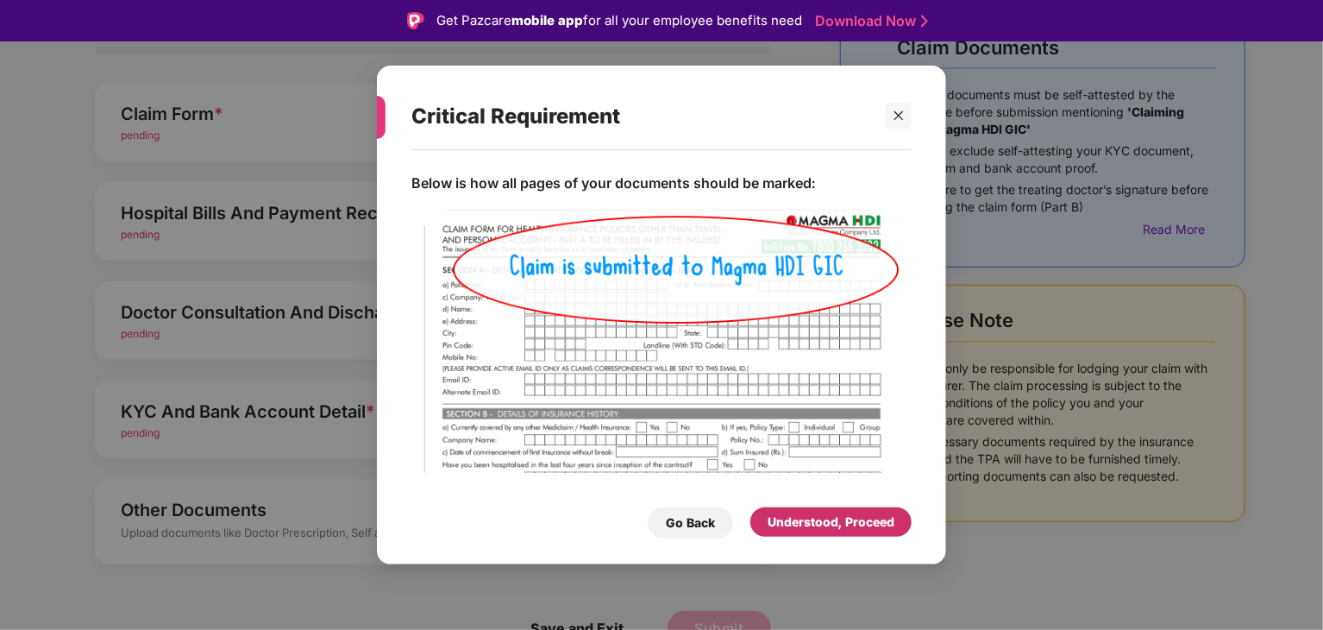
click at [783, 521] on div "Understood, Proceed" at bounding box center [831, 521] width 127 height 19
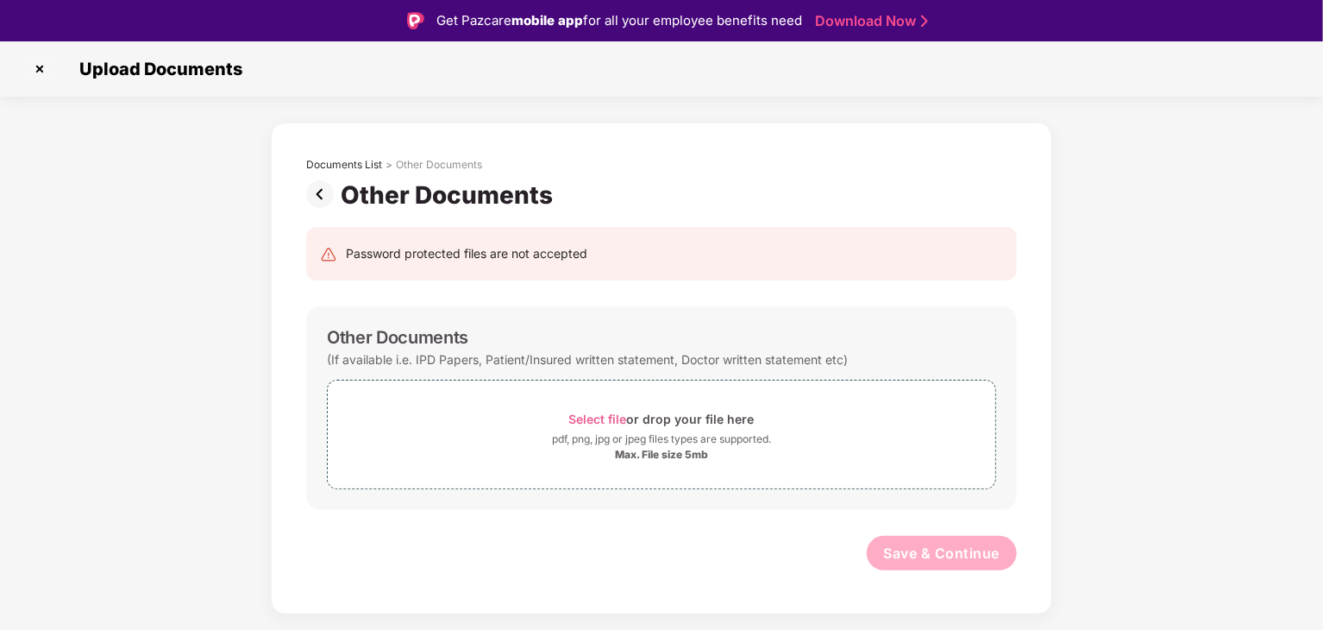
click at [324, 191] on img at bounding box center [323, 194] width 35 height 28
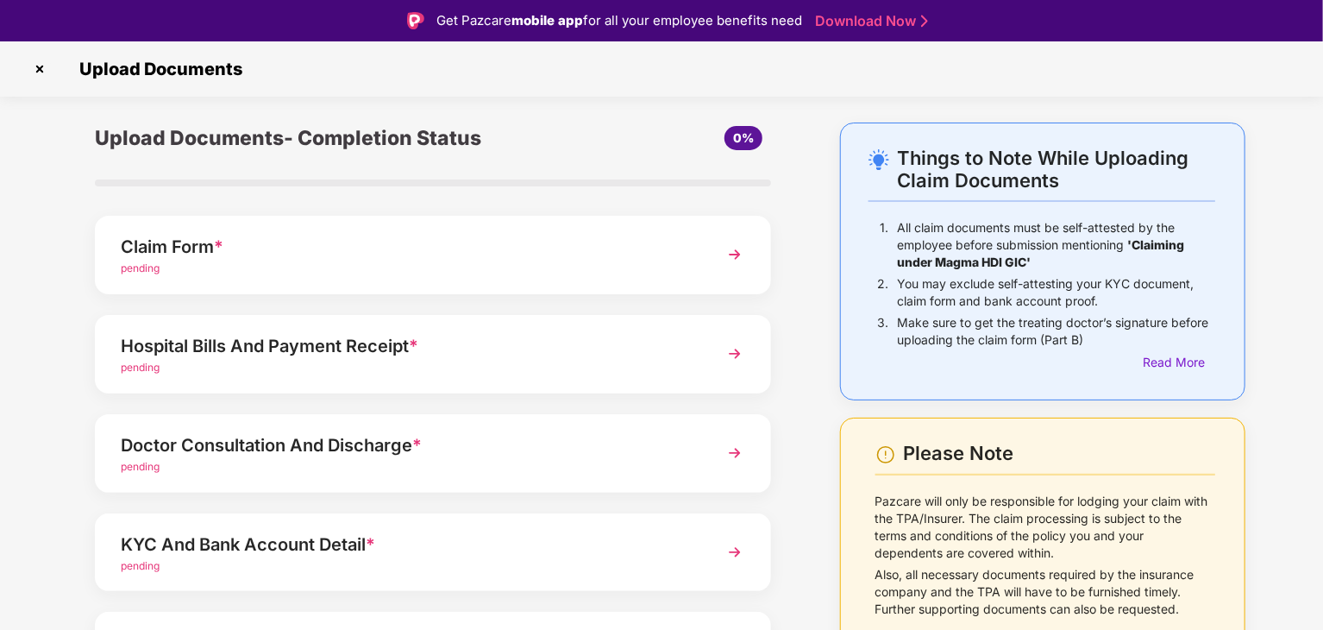
click at [732, 263] on img at bounding box center [735, 254] width 31 height 31
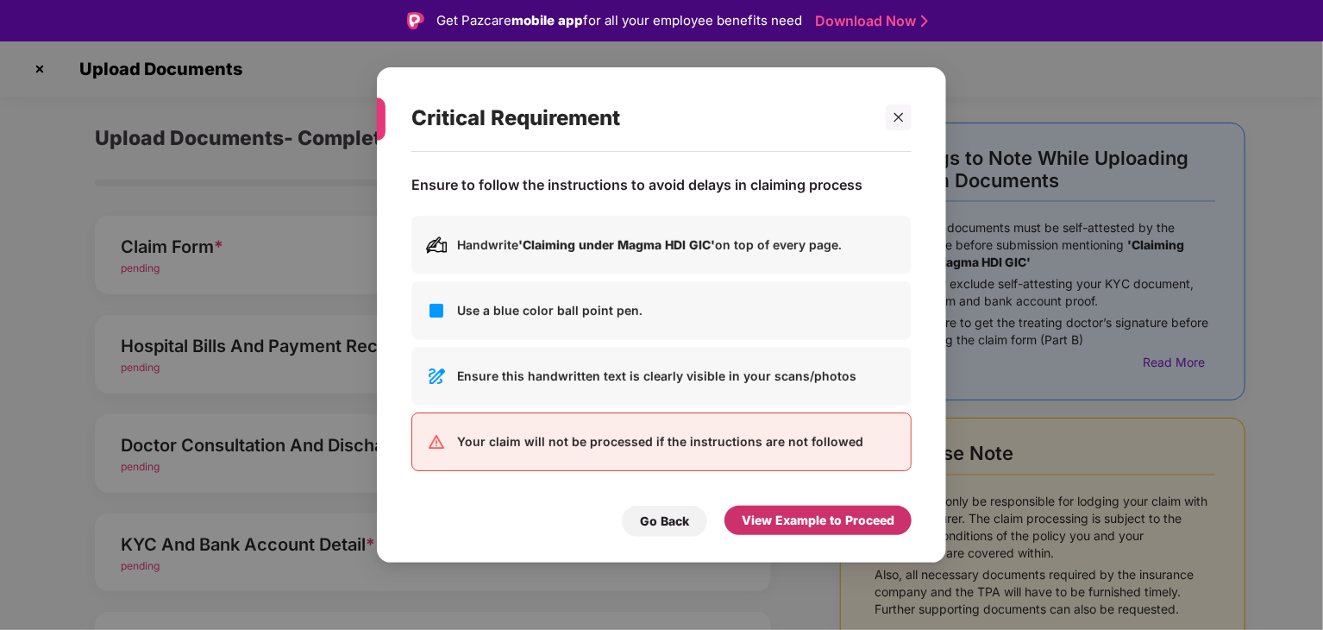
click at [783, 515] on div "View Example to Proceed" at bounding box center [818, 520] width 153 height 19
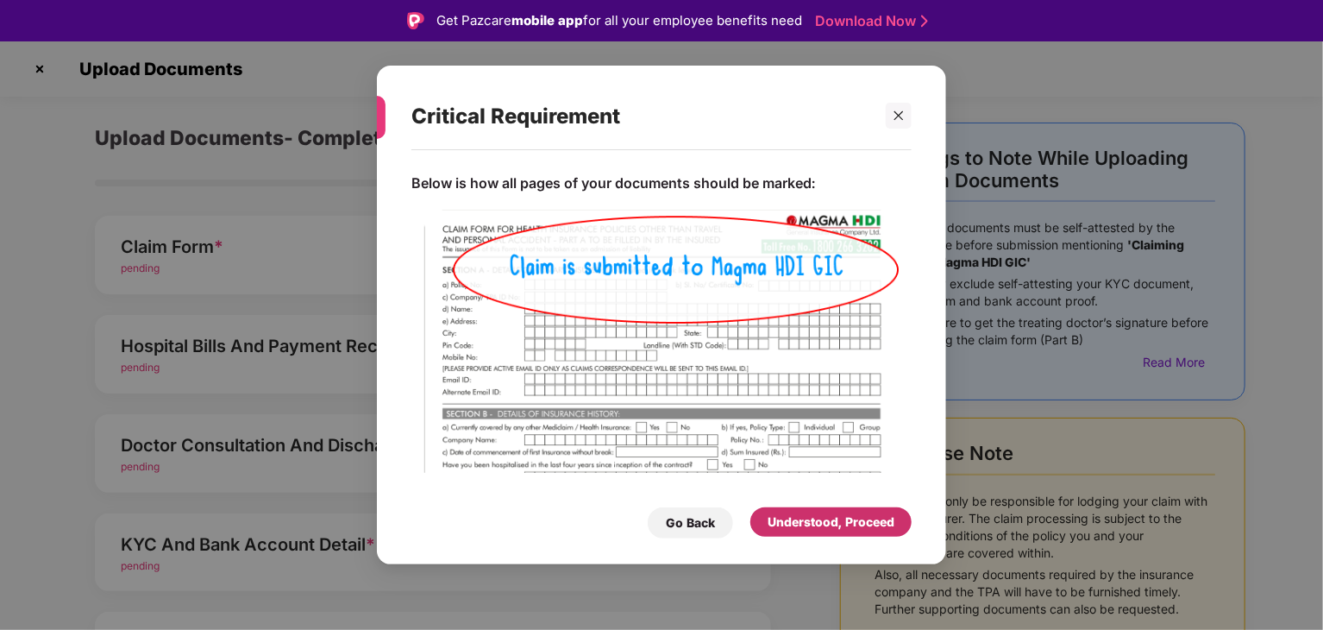
click at [783, 515] on div "Understood, Proceed" at bounding box center [831, 521] width 127 height 19
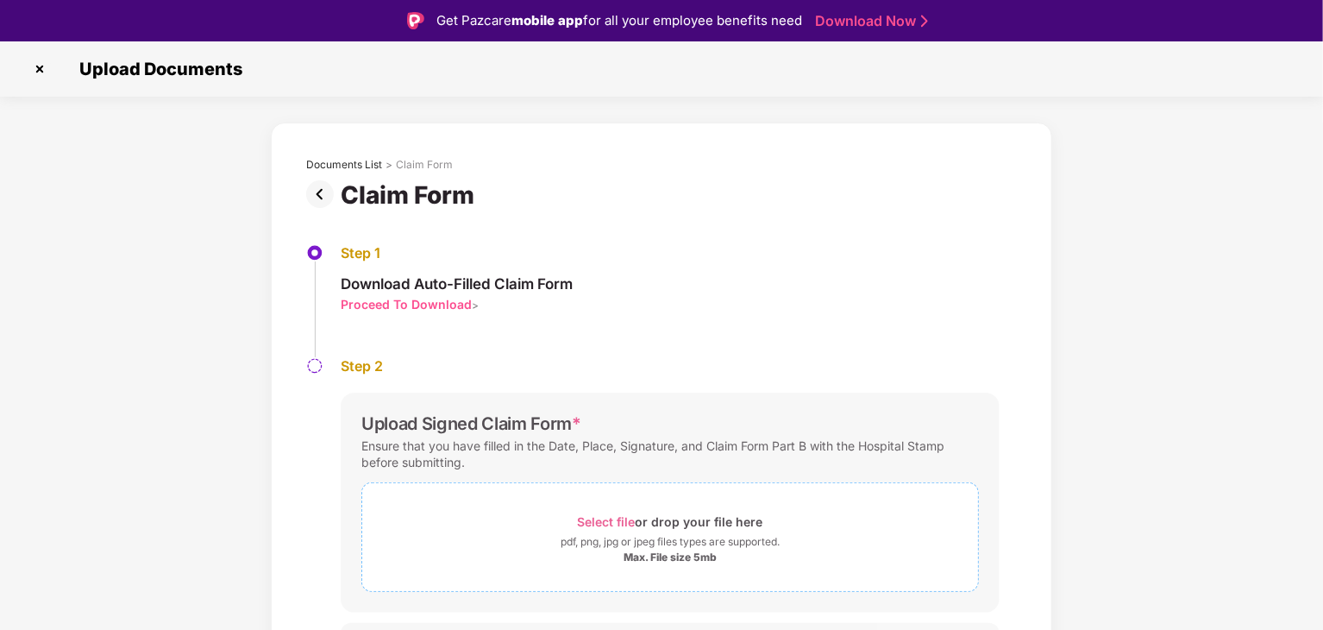
click at [740, 515] on div "Select file or drop your file here" at bounding box center [670, 521] width 185 height 23
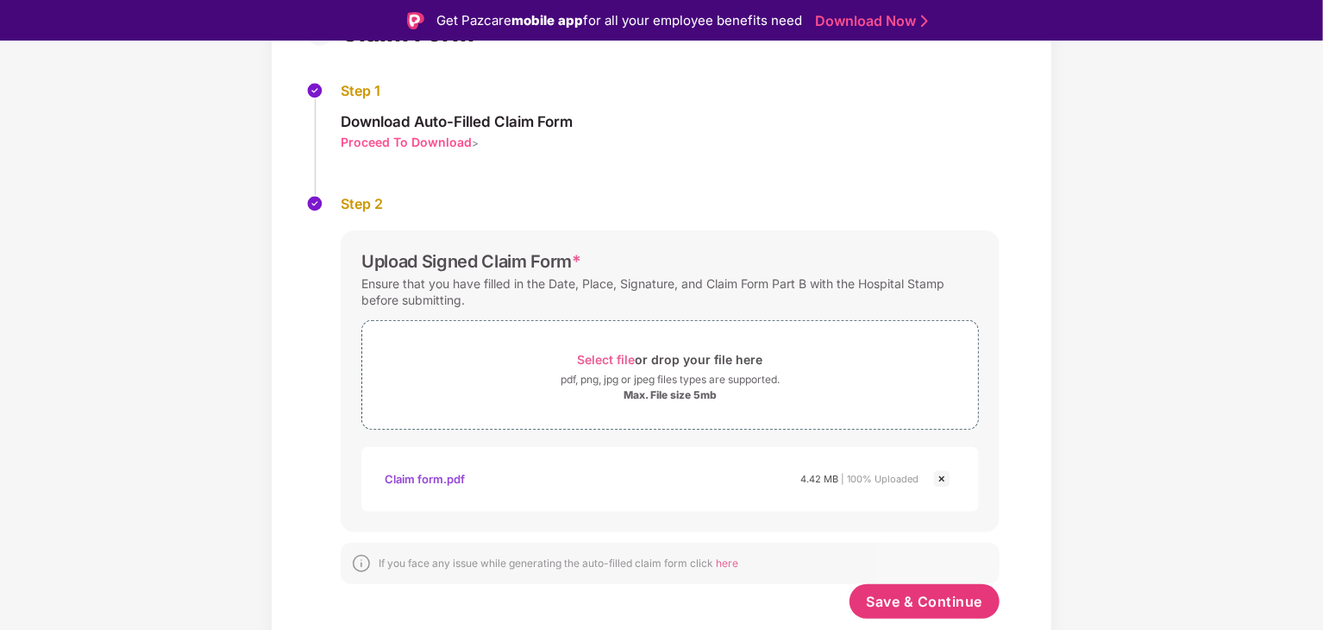
scroll to position [162, 0]
click at [918, 601] on span "Save & Continue" at bounding box center [925, 601] width 116 height 19
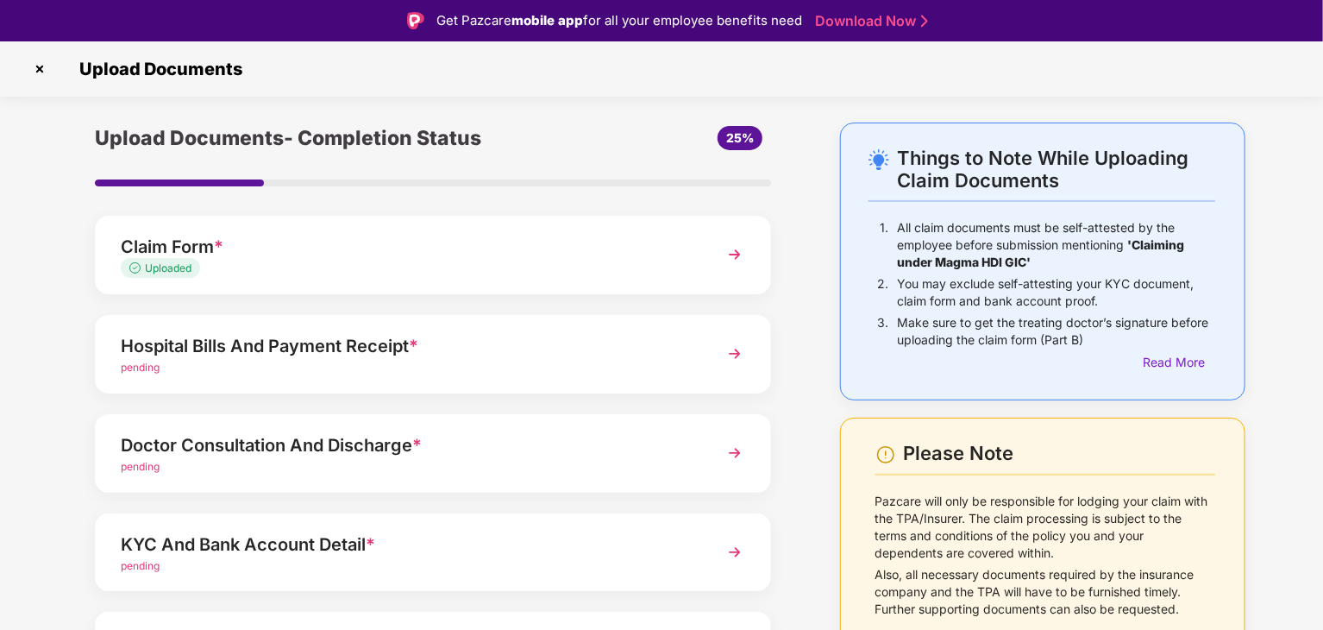
click at [726, 355] on img at bounding box center [735, 353] width 31 height 31
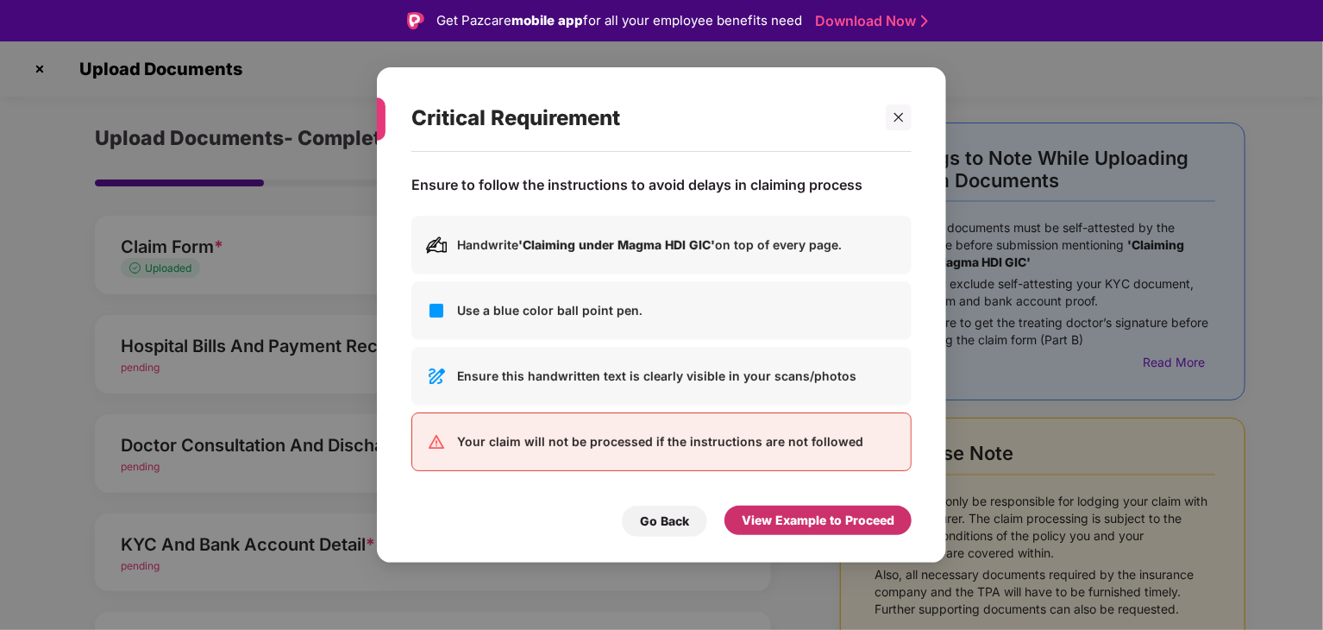
click at [809, 519] on div "View Example to Proceed" at bounding box center [818, 520] width 153 height 19
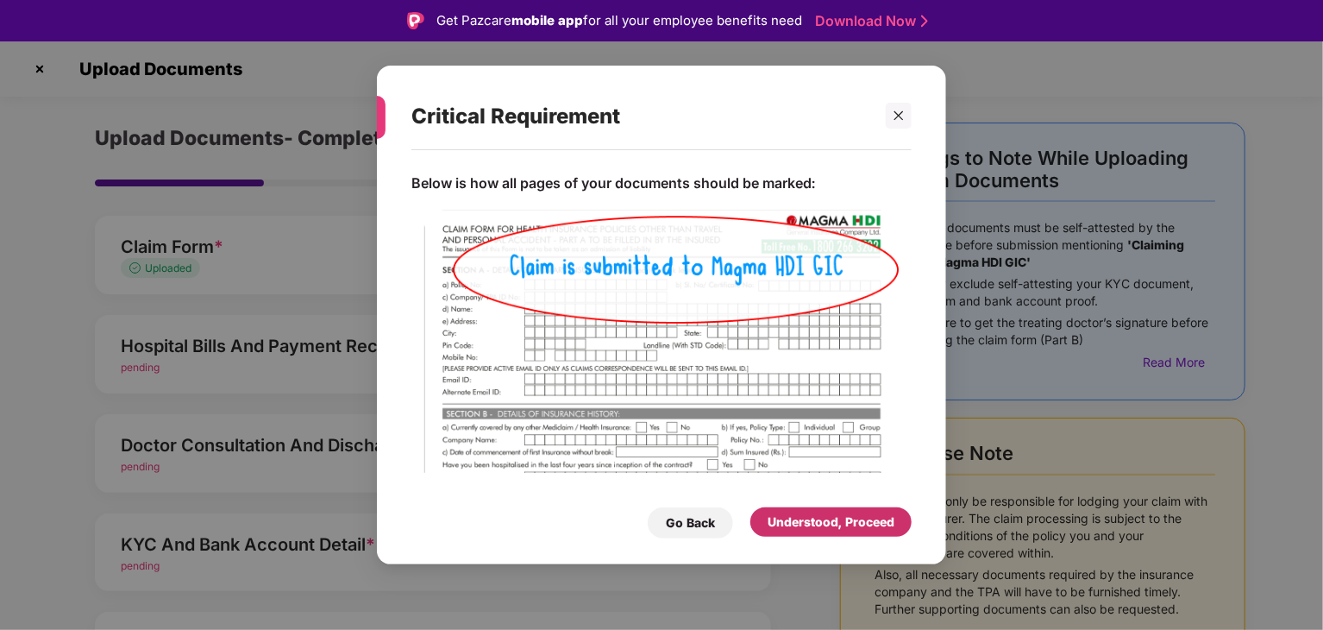
click at [809, 519] on div "Understood, Proceed" at bounding box center [831, 521] width 127 height 19
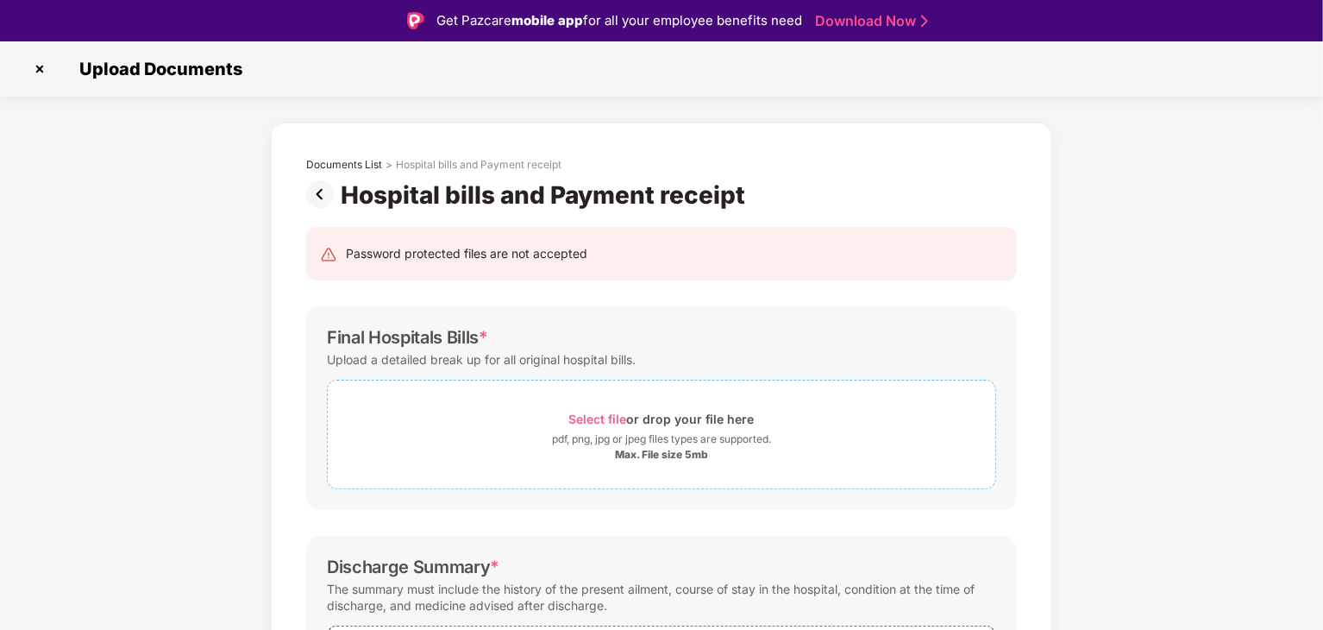
click at [712, 426] on div "Select file or drop your file here" at bounding box center [661, 418] width 185 height 23
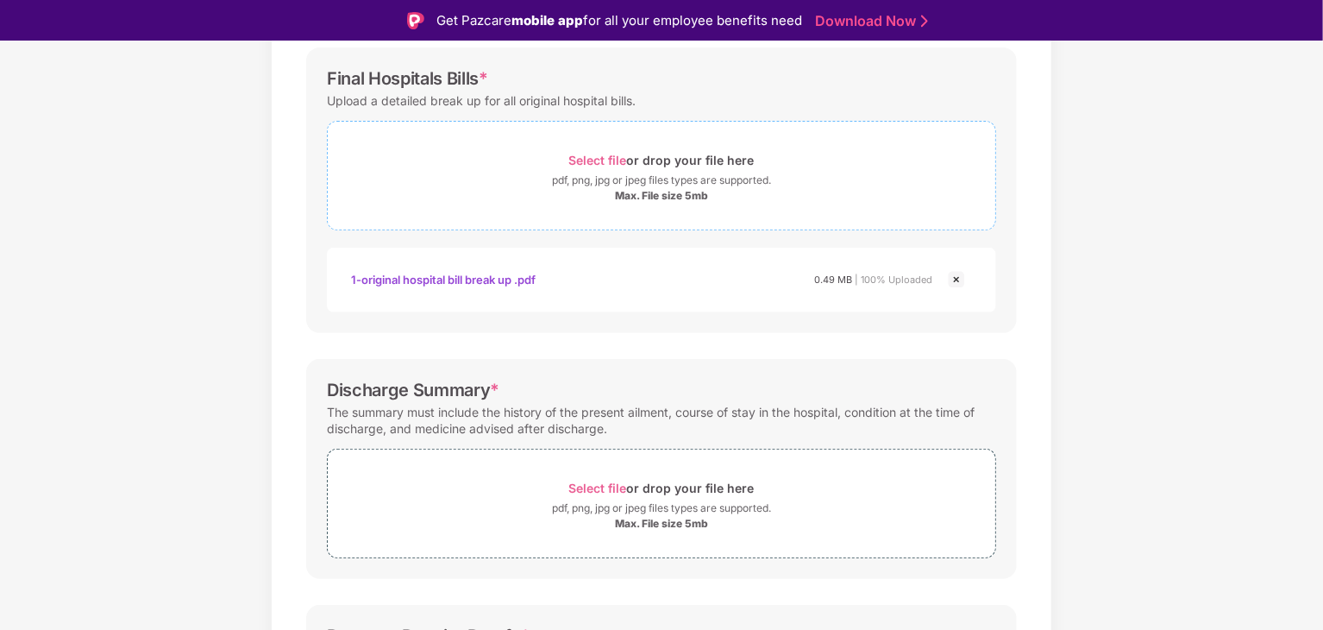
scroll to position [345, 0]
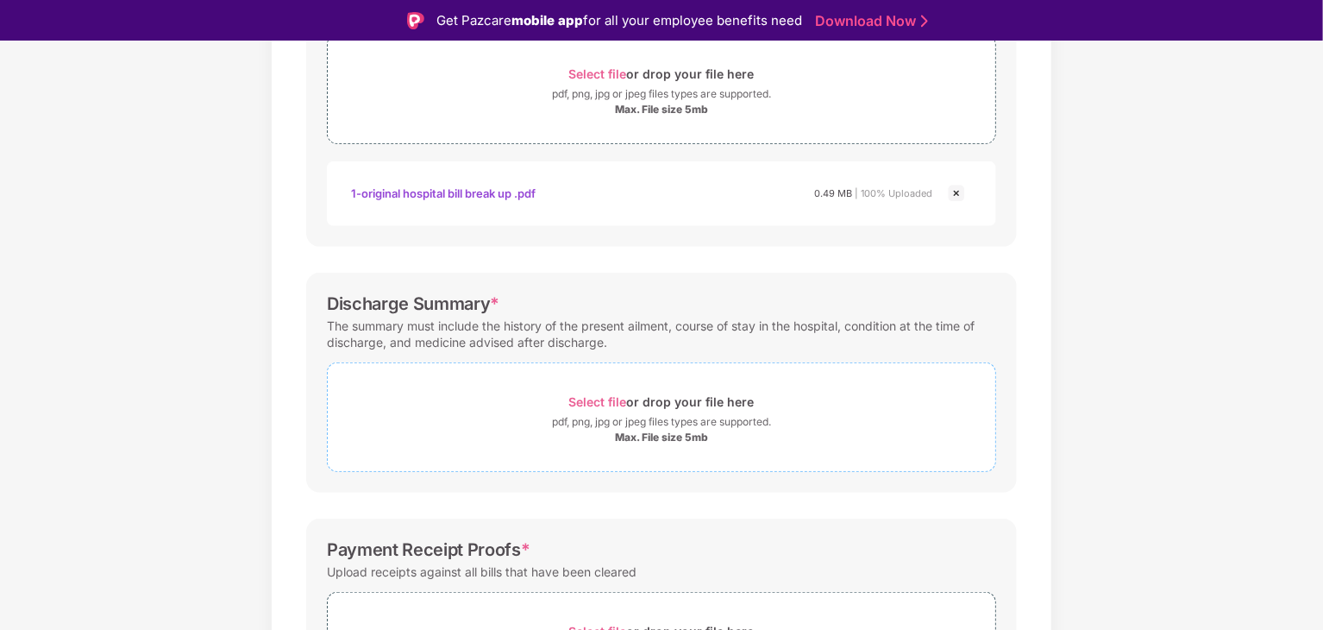
click at [625, 397] on span "Select file" at bounding box center [598, 401] width 58 height 15
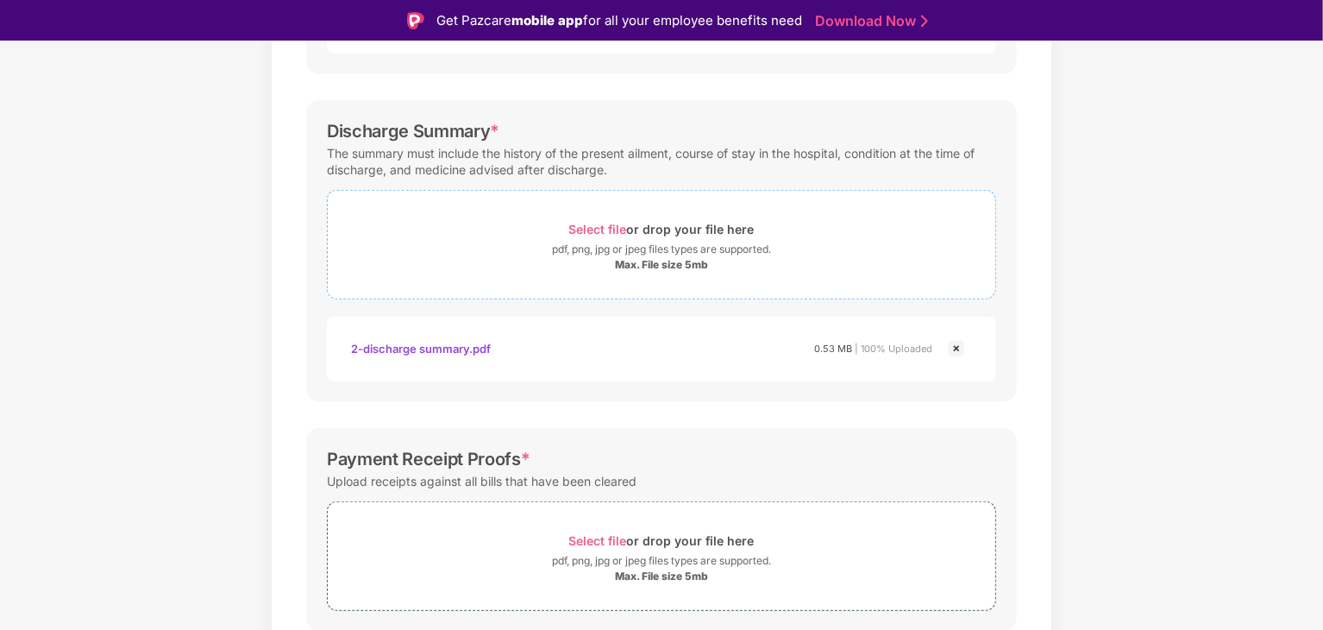
scroll to position [581, 0]
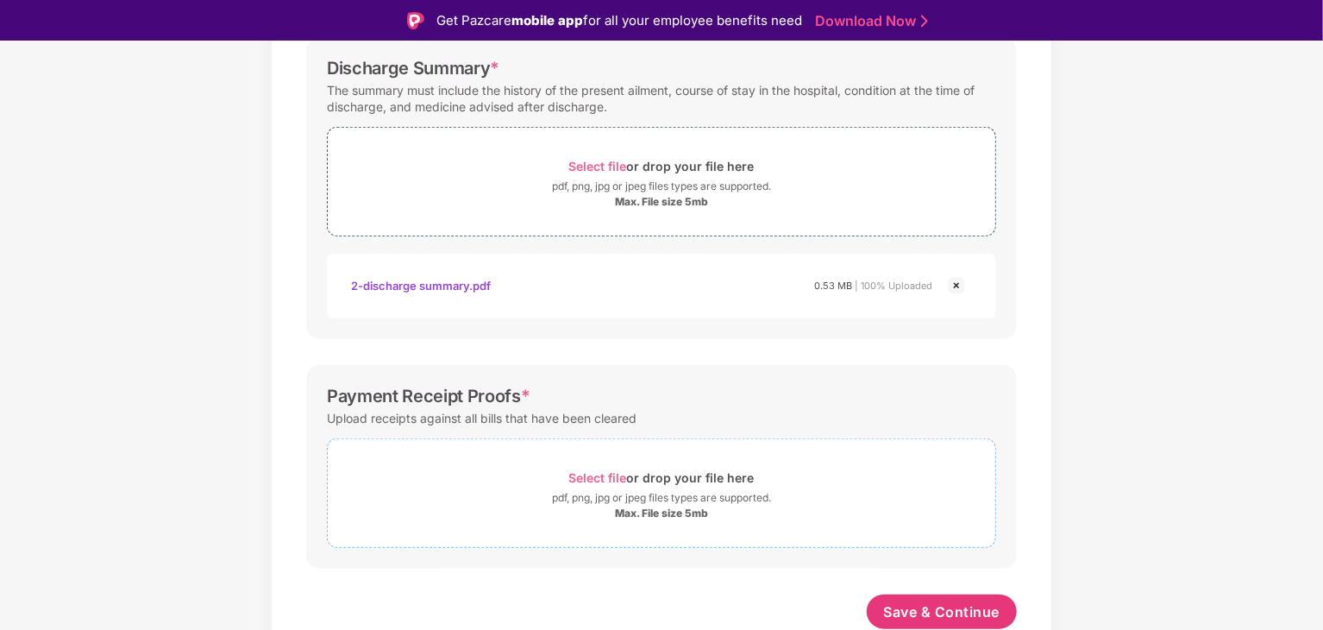
click at [615, 474] on span "Select file" at bounding box center [598, 477] width 58 height 15
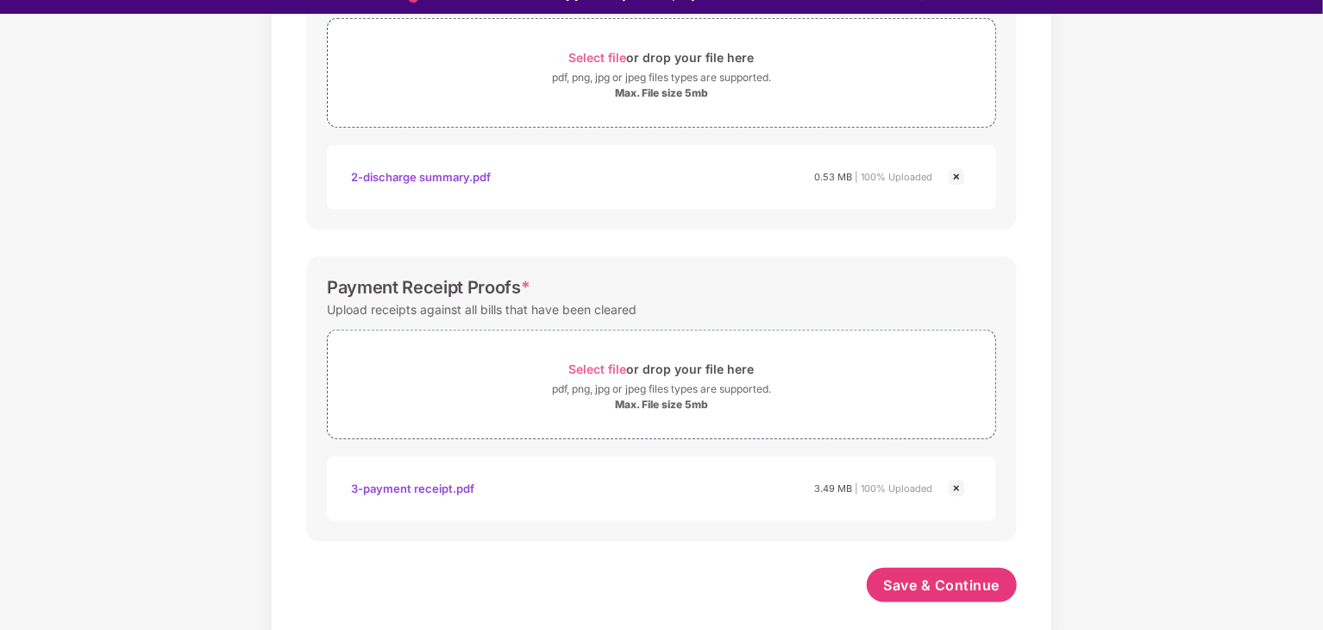
scroll to position [41, 0]
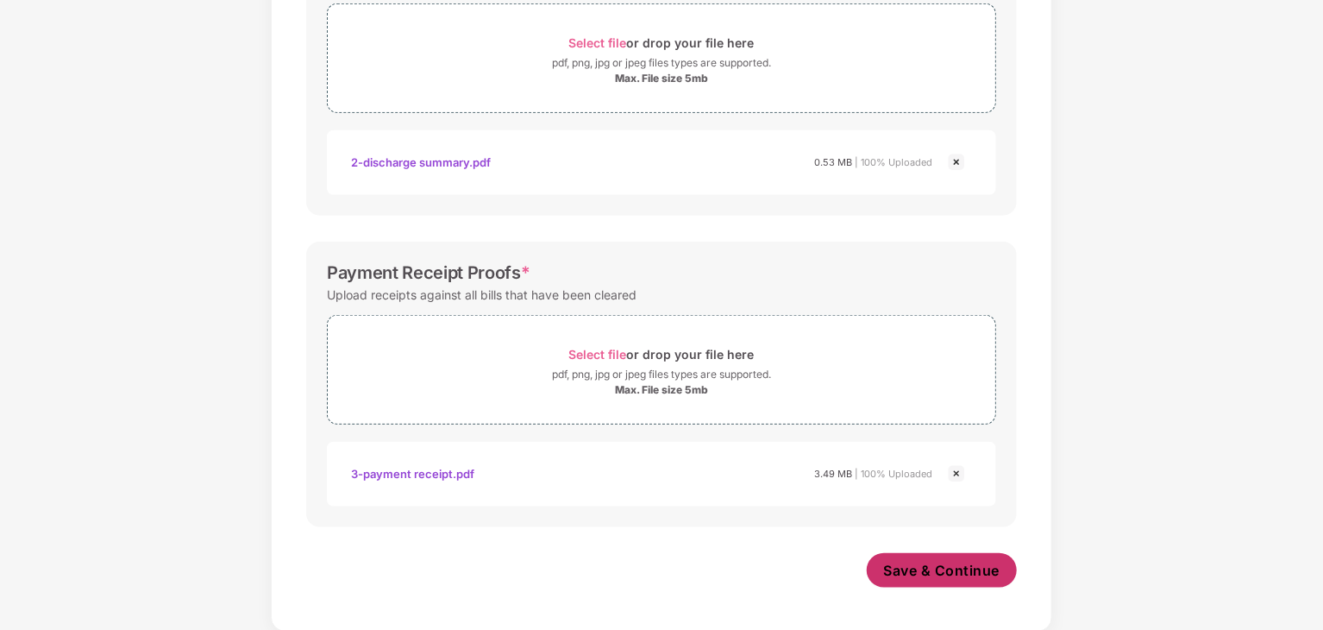
click at [956, 577] on span "Save & Continue" at bounding box center [942, 570] width 116 height 19
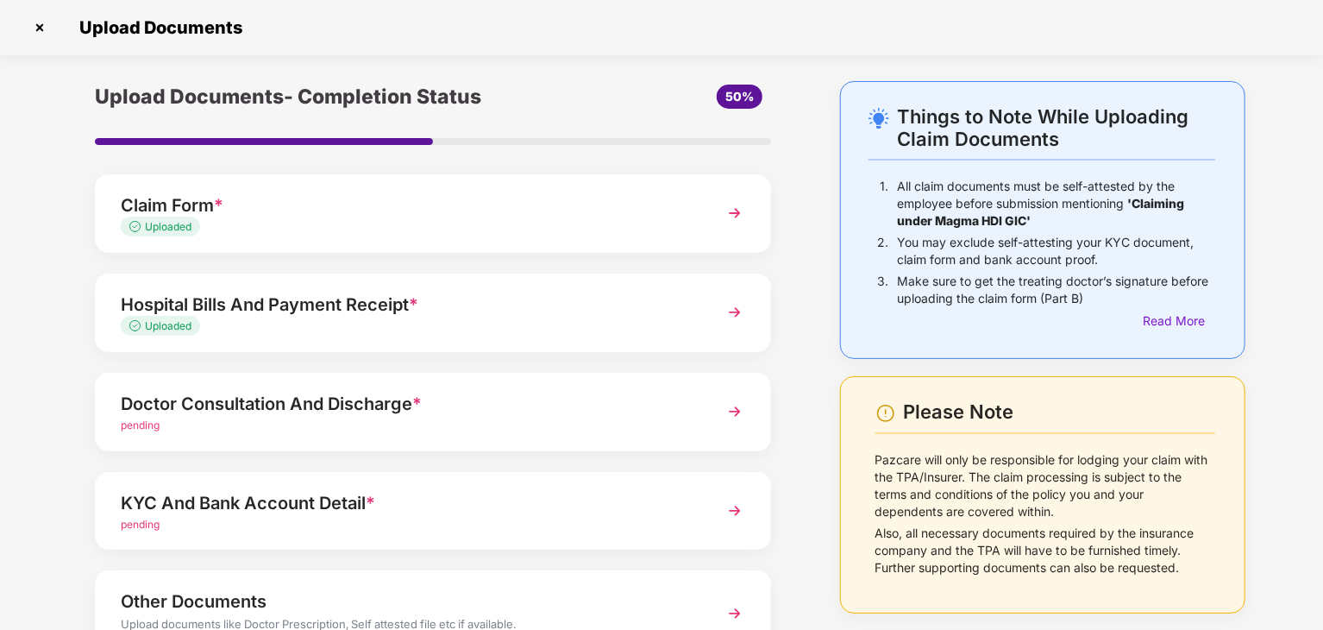
click at [736, 415] on img at bounding box center [735, 411] width 31 height 31
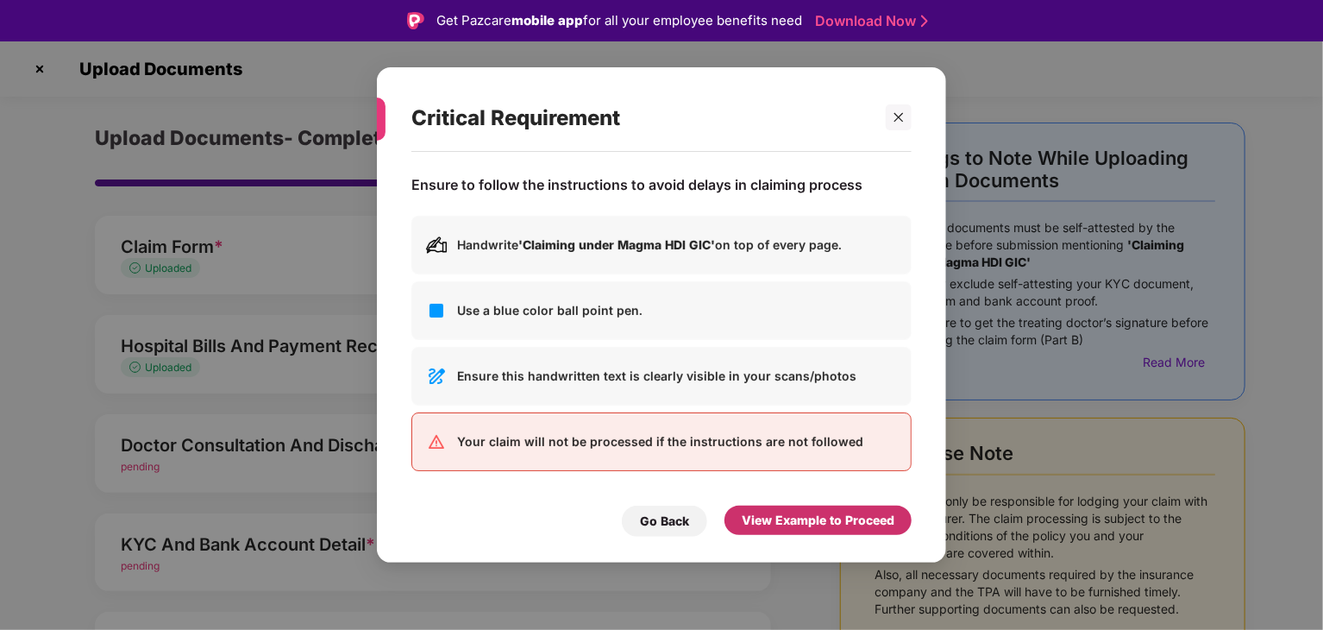
click at [815, 523] on div "View Example to Proceed" at bounding box center [818, 520] width 153 height 19
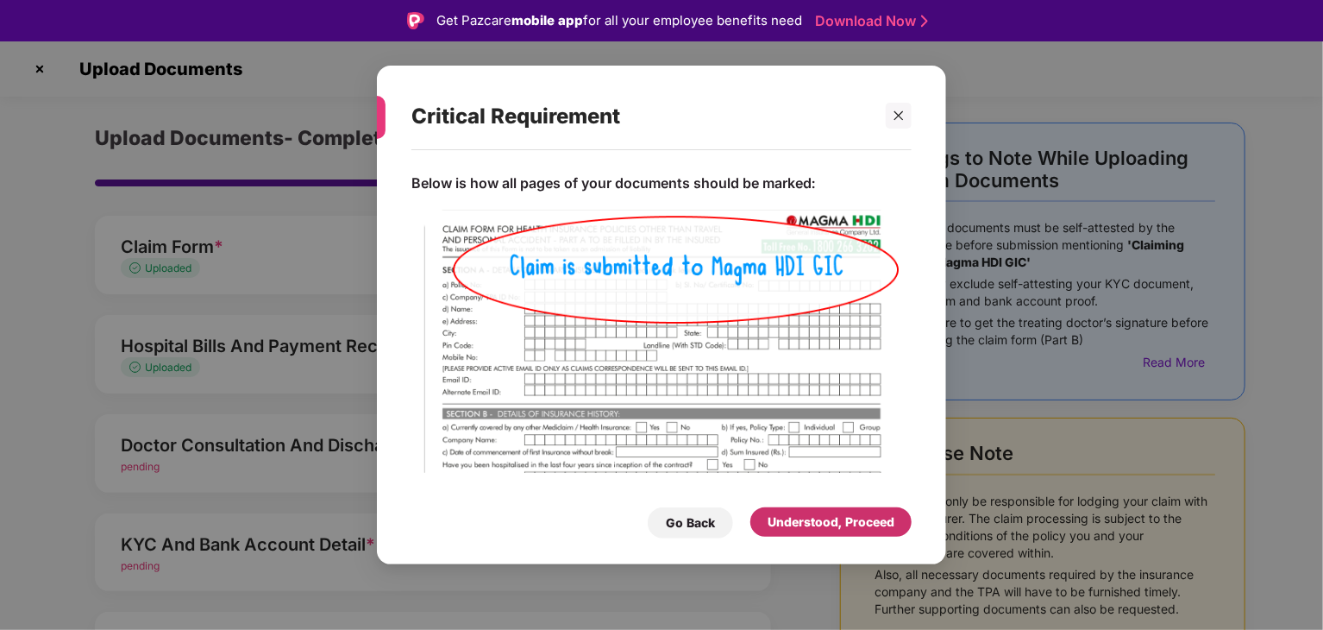
click at [815, 523] on div "Understood, Proceed" at bounding box center [831, 521] width 127 height 19
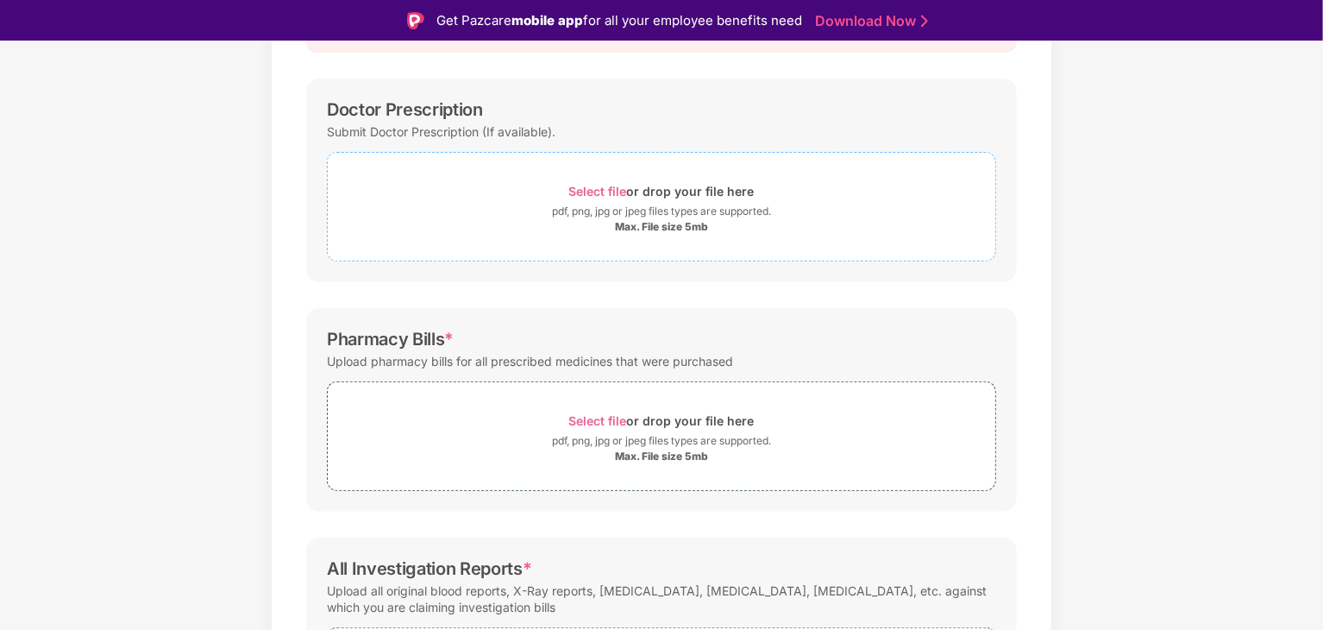
scroll to position [259, 0]
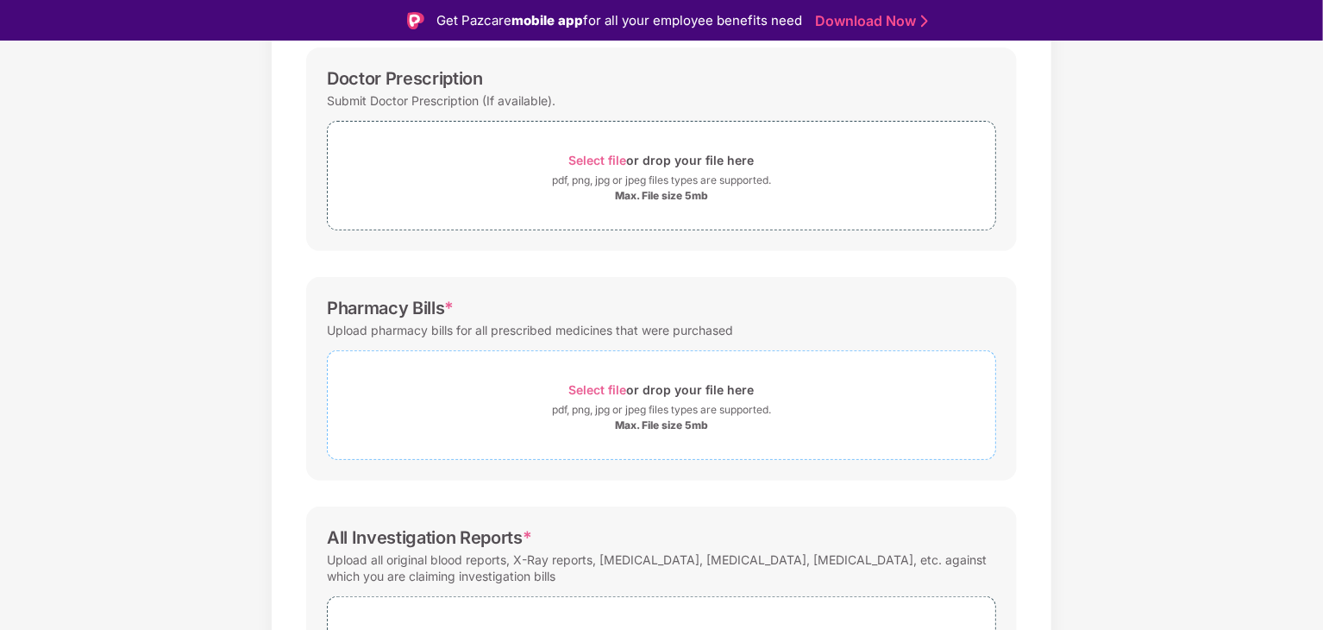
click at [618, 387] on span "Select file" at bounding box center [598, 389] width 58 height 15
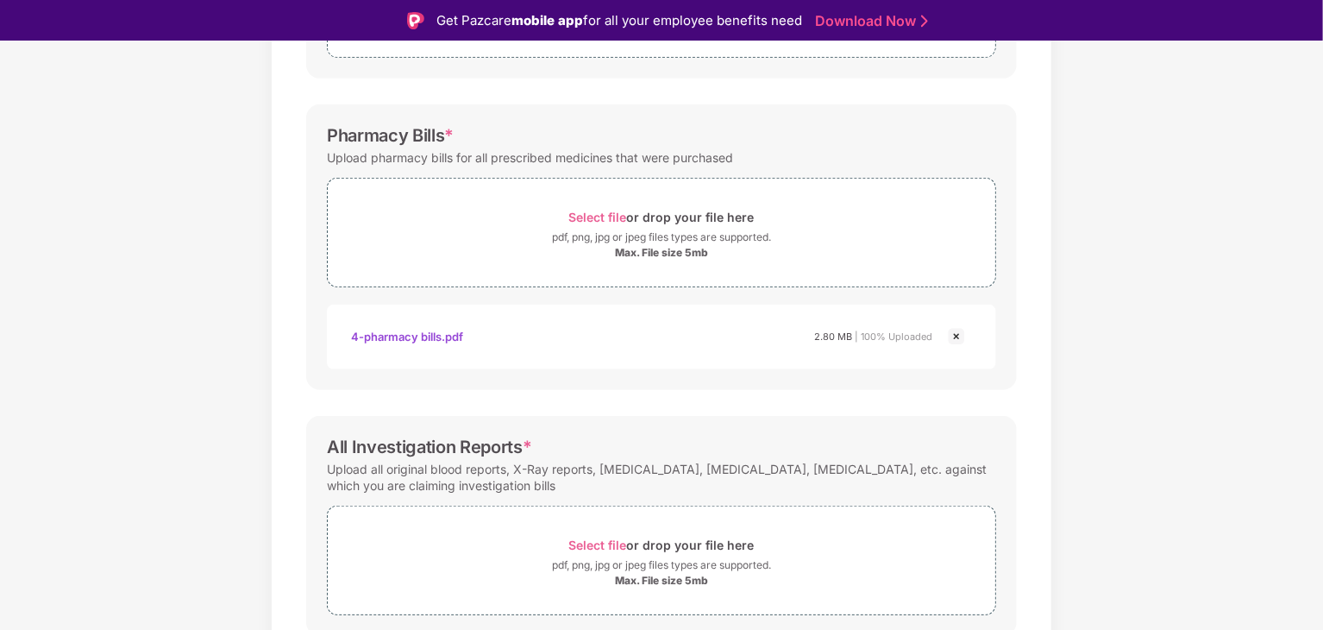
scroll to position [500, 0]
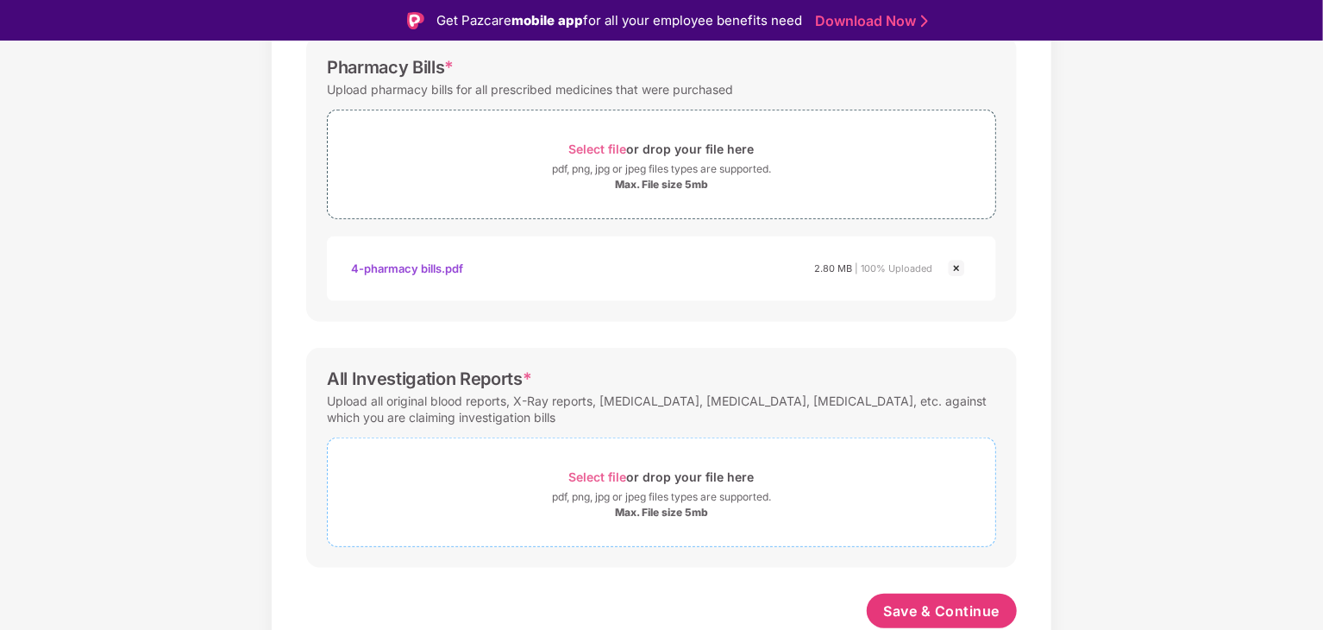
click at [678, 470] on div "Select file or drop your file here" at bounding box center [661, 476] width 185 height 23
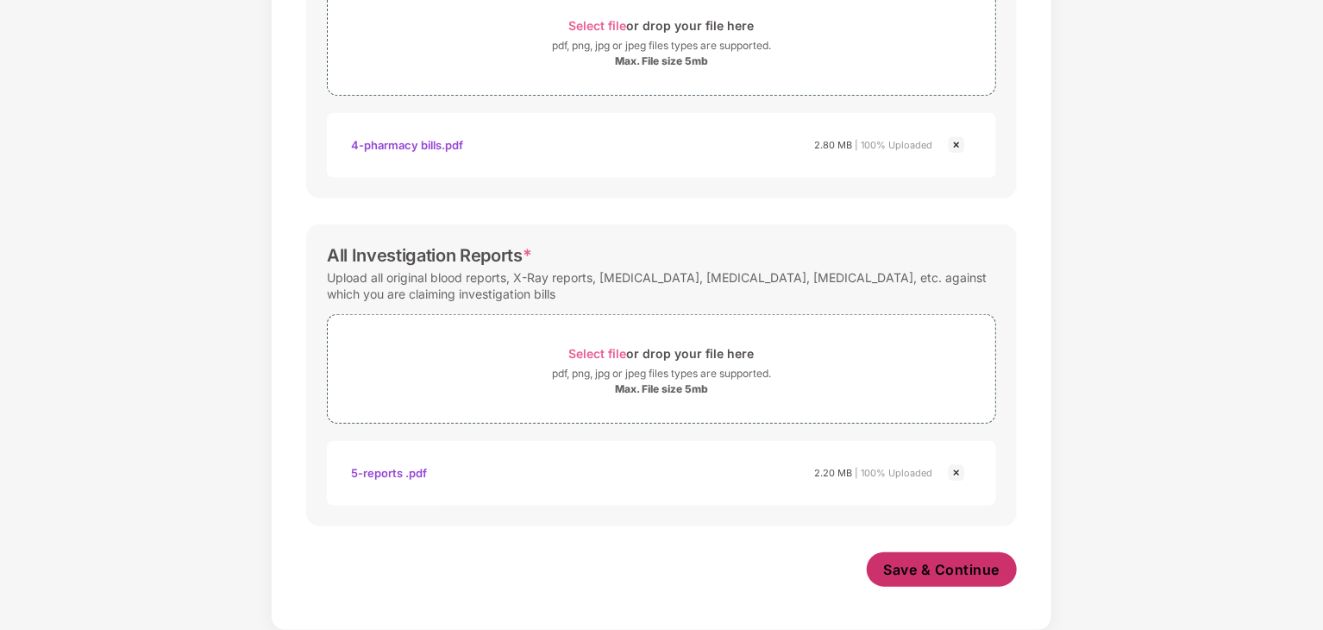
scroll to position [581, 0]
click at [948, 573] on span "Save & Continue" at bounding box center [942, 570] width 116 height 19
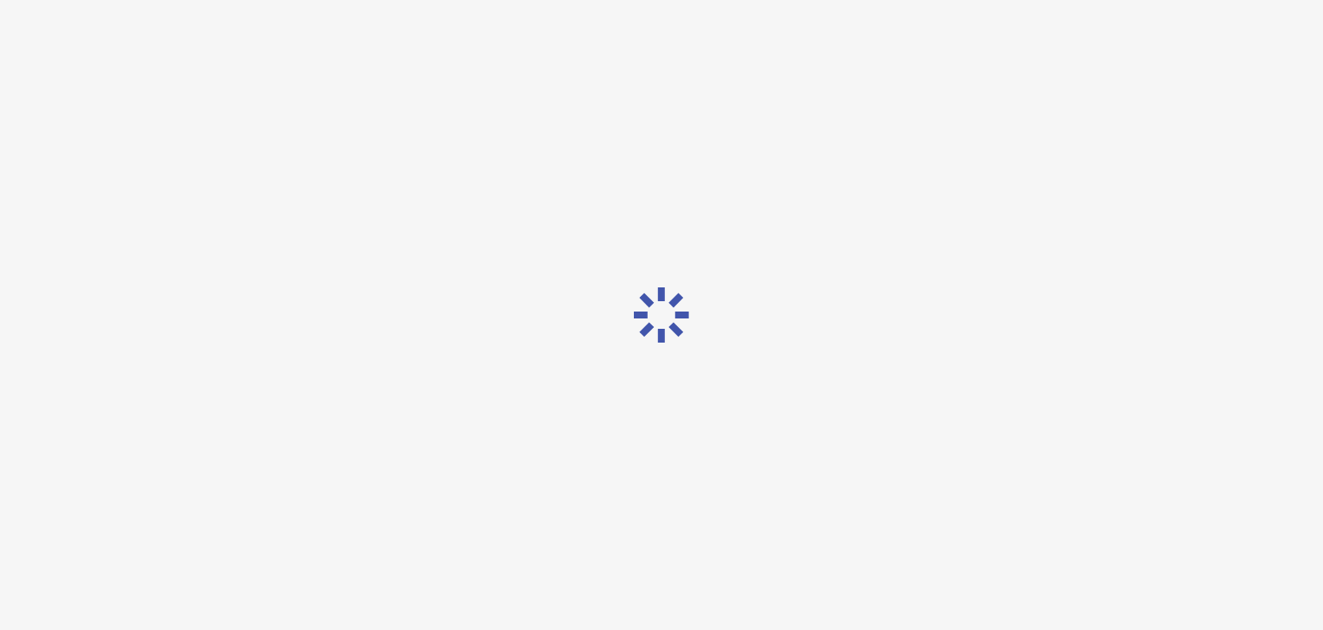
scroll to position [0, 0]
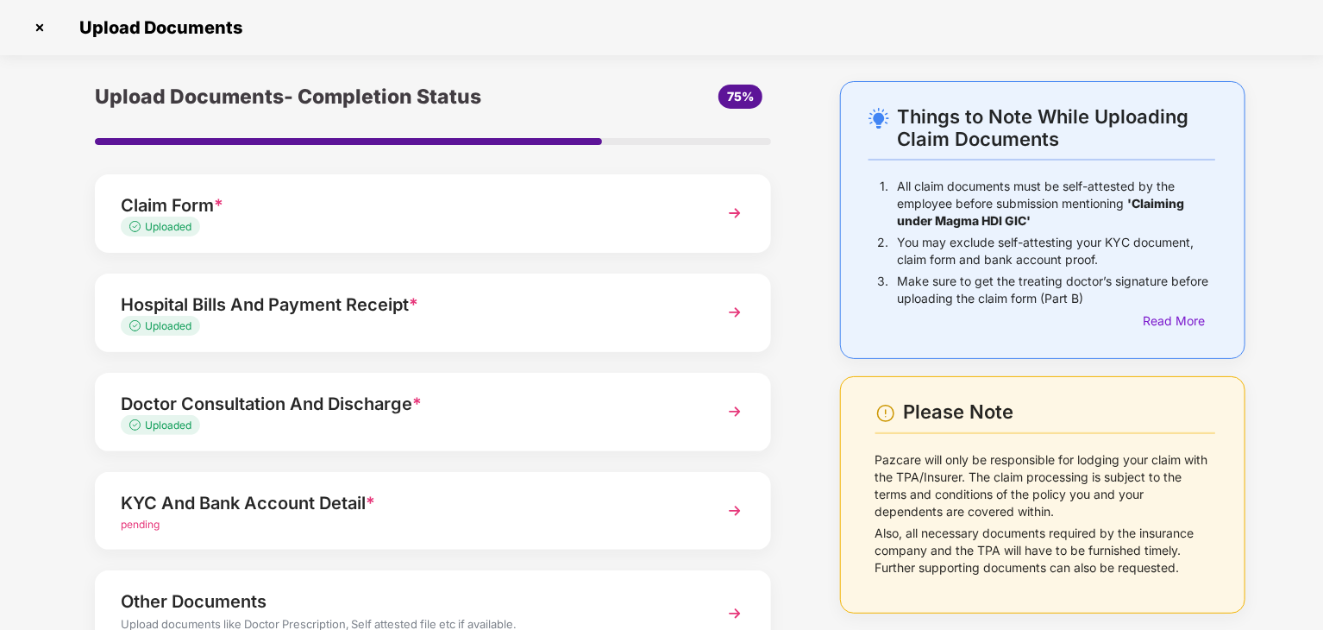
click at [176, 229] on span "Uploaded" at bounding box center [168, 226] width 47 height 13
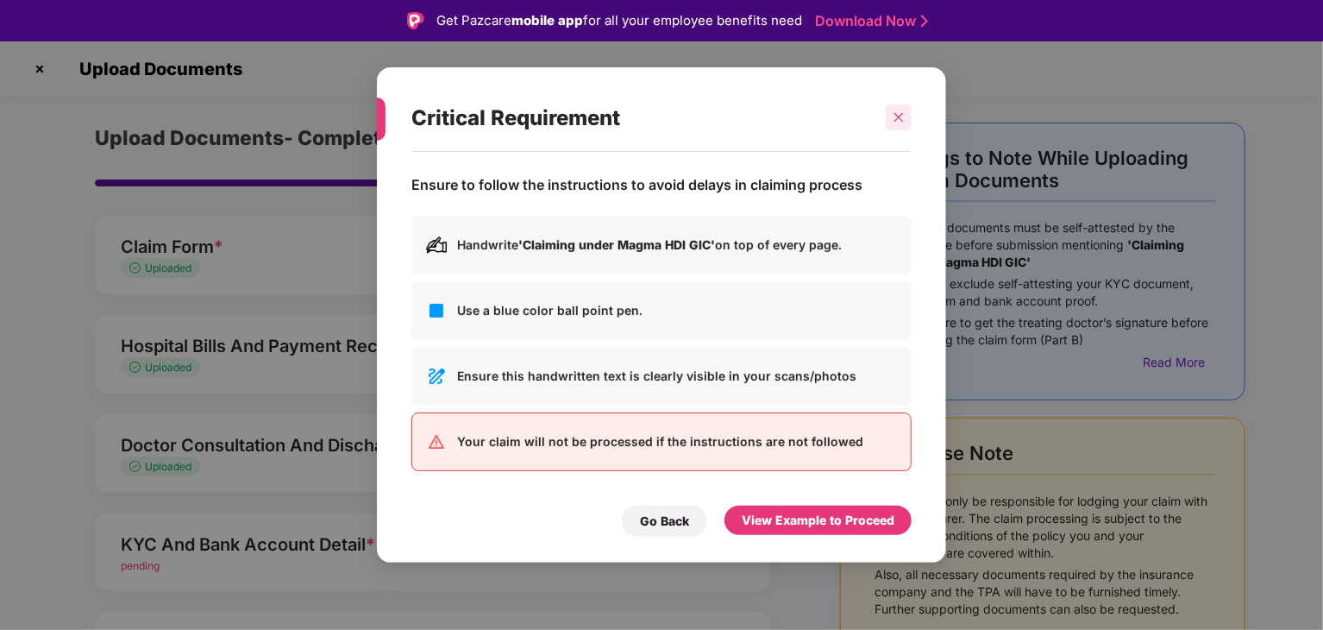
click at [893, 116] on icon "close" at bounding box center [899, 117] width 12 height 12
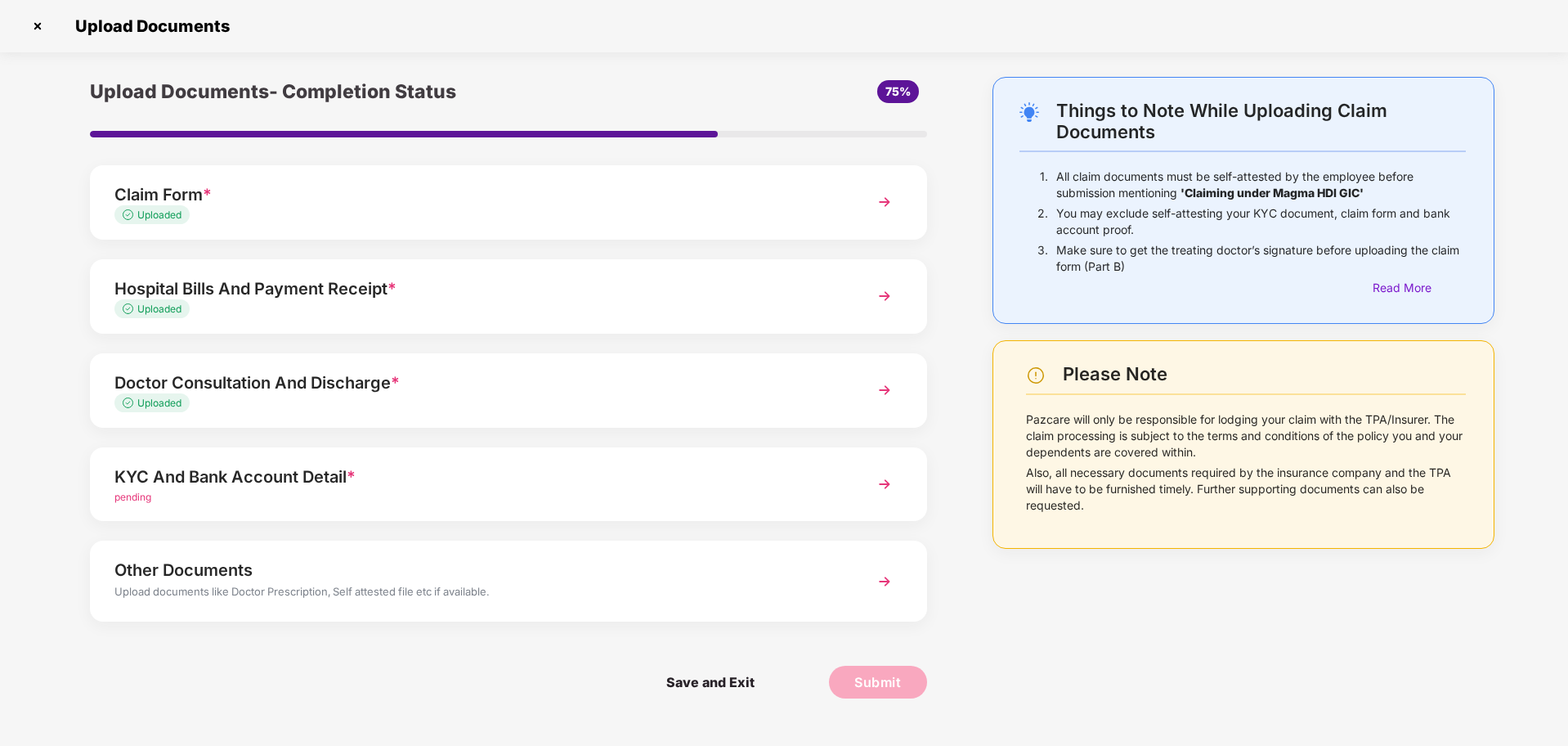
click at [570, 467] on div "KYC And Bank Account Detail *" at bounding box center [476, 477] width 722 height 27
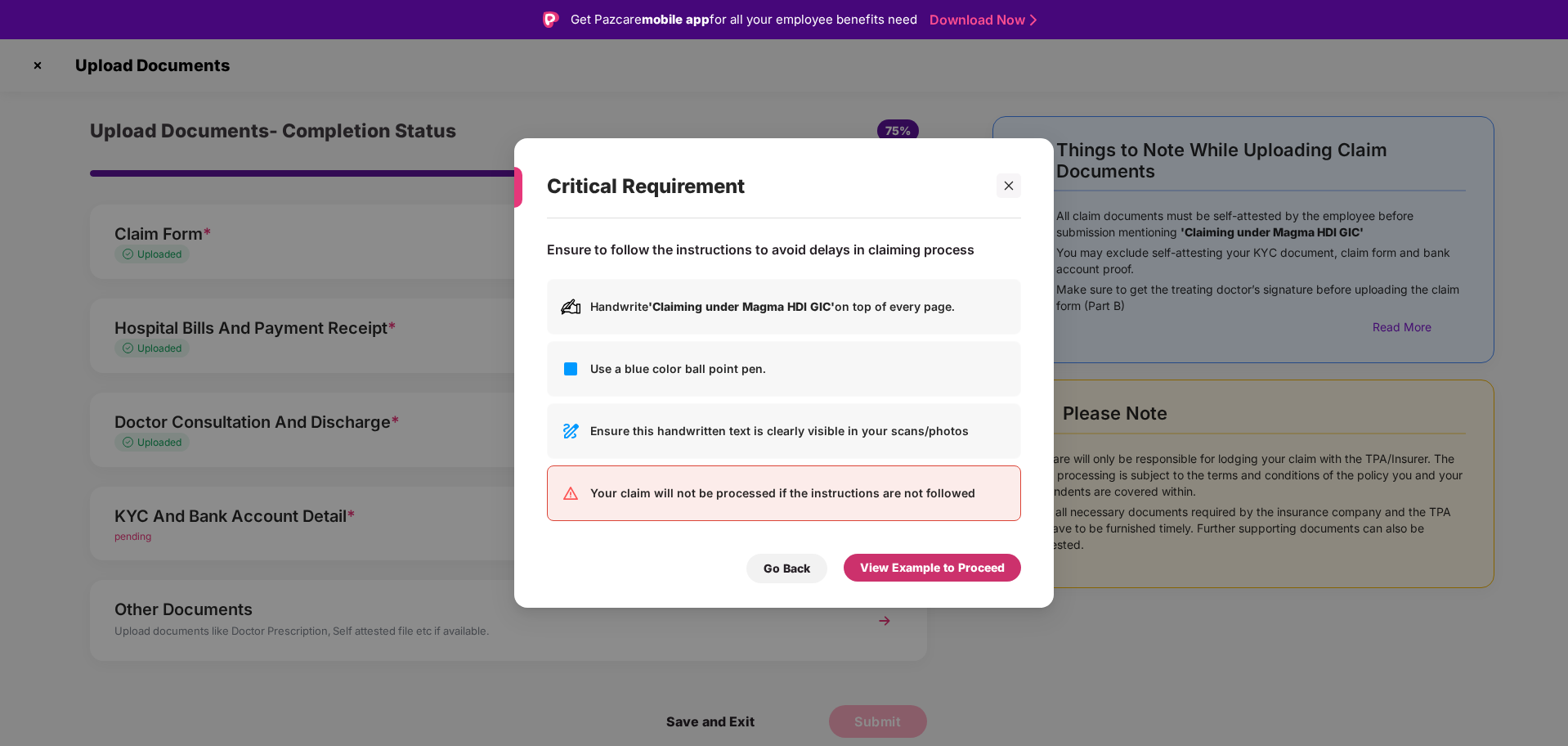
click at [883, 567] on div "View Example to Proceed" at bounding box center [932, 567] width 145 height 18
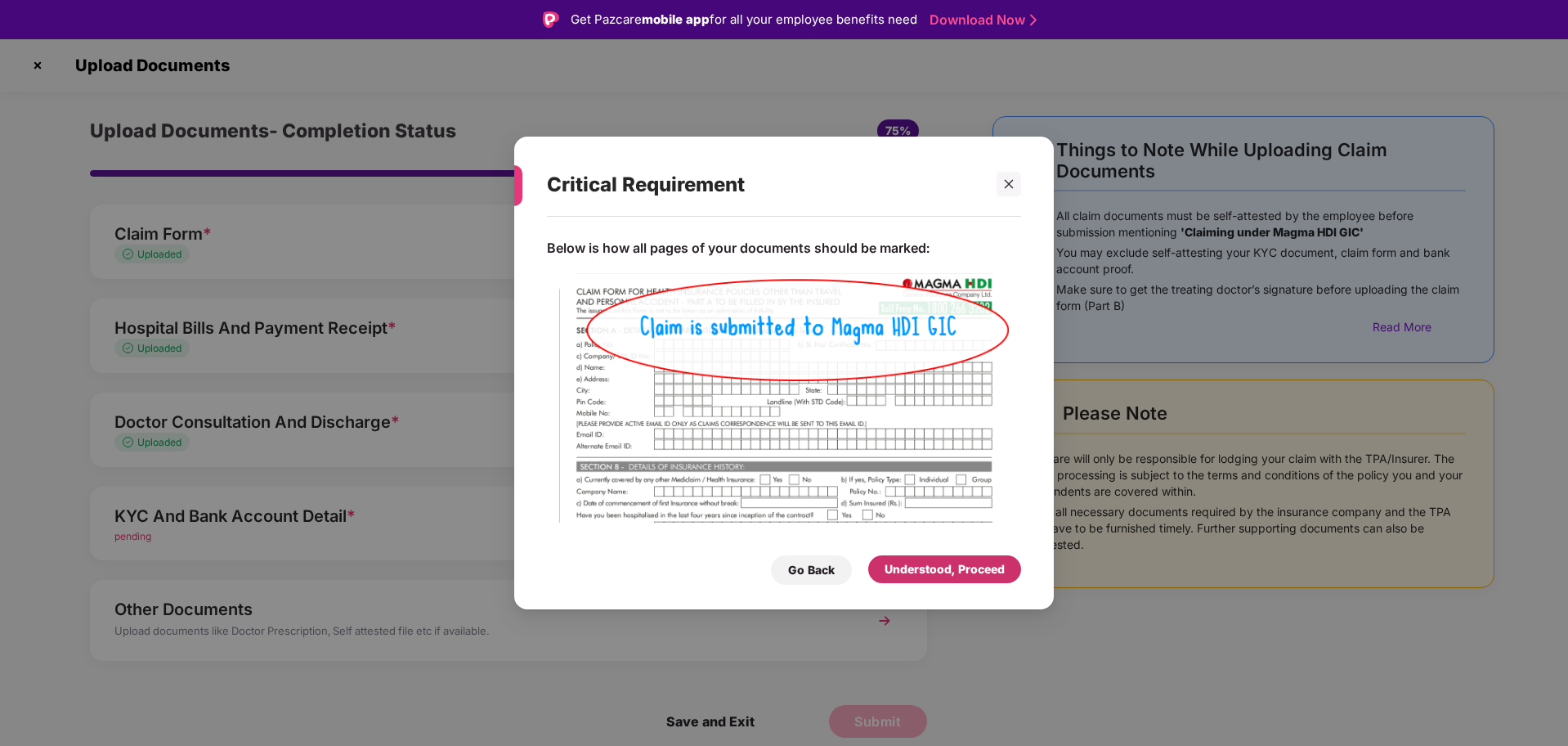
click at [884, 566] on div "Understood, Proceed" at bounding box center [944, 569] width 153 height 27
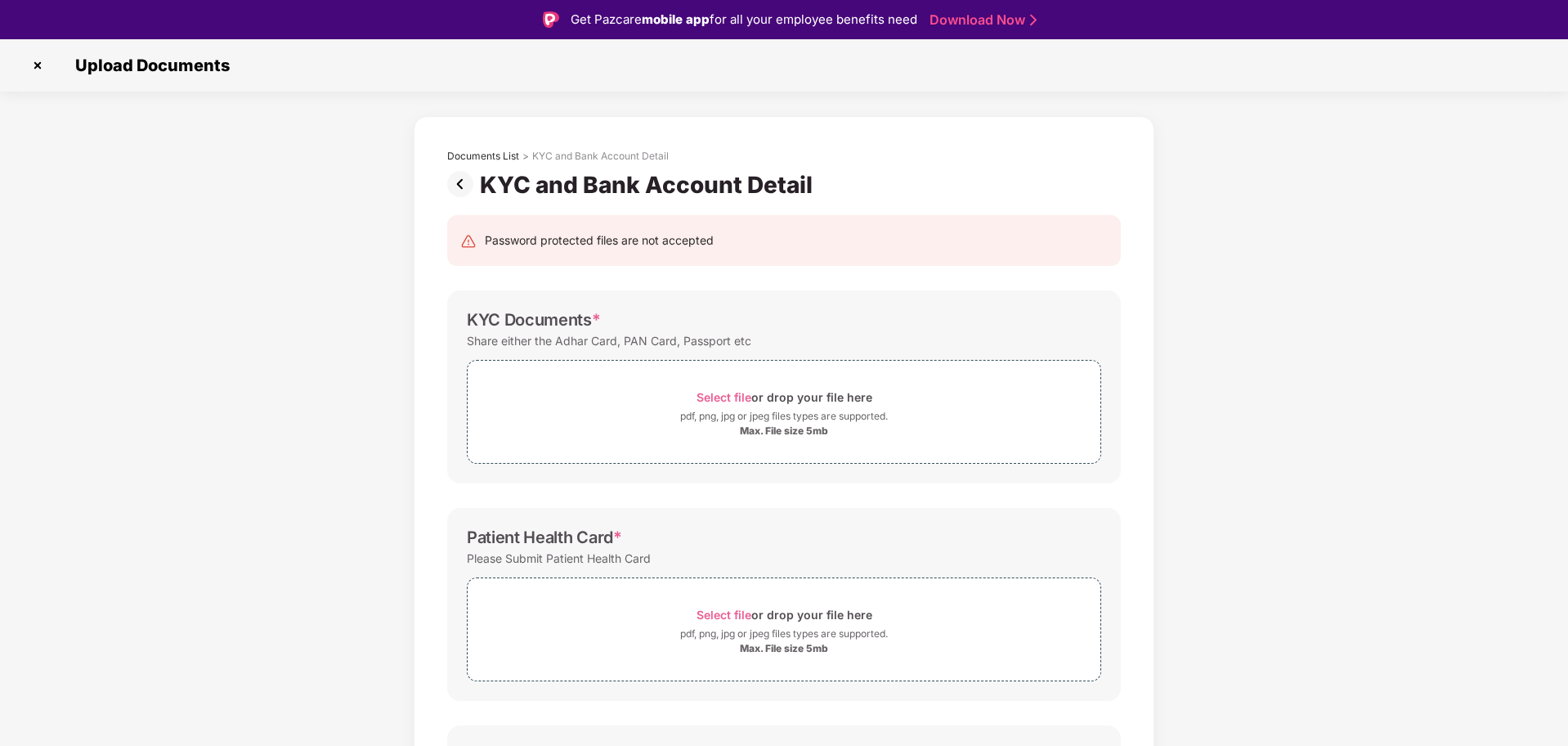
click at [39, 68] on img at bounding box center [38, 65] width 27 height 27
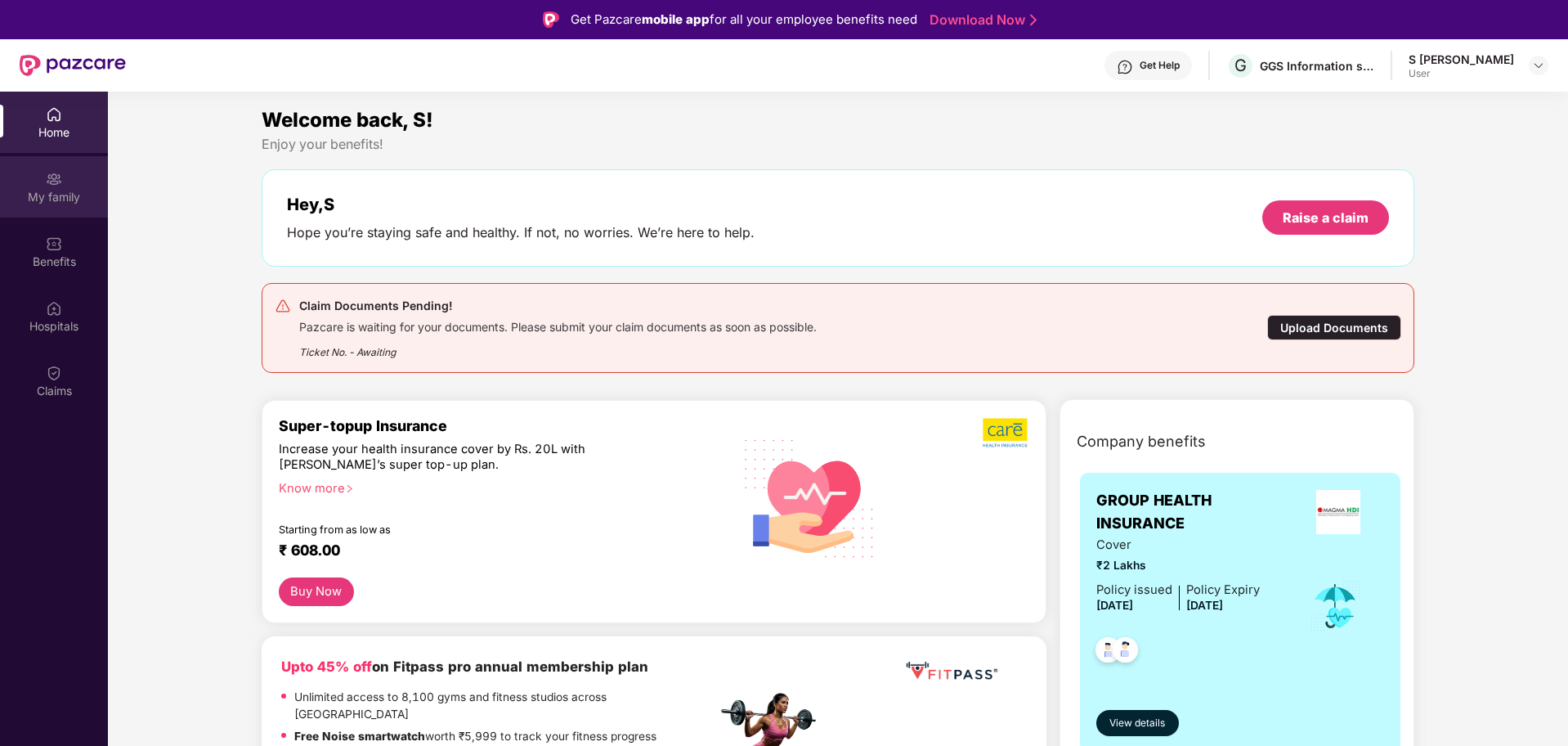
click at [71, 195] on div "My family" at bounding box center [54, 196] width 108 height 16
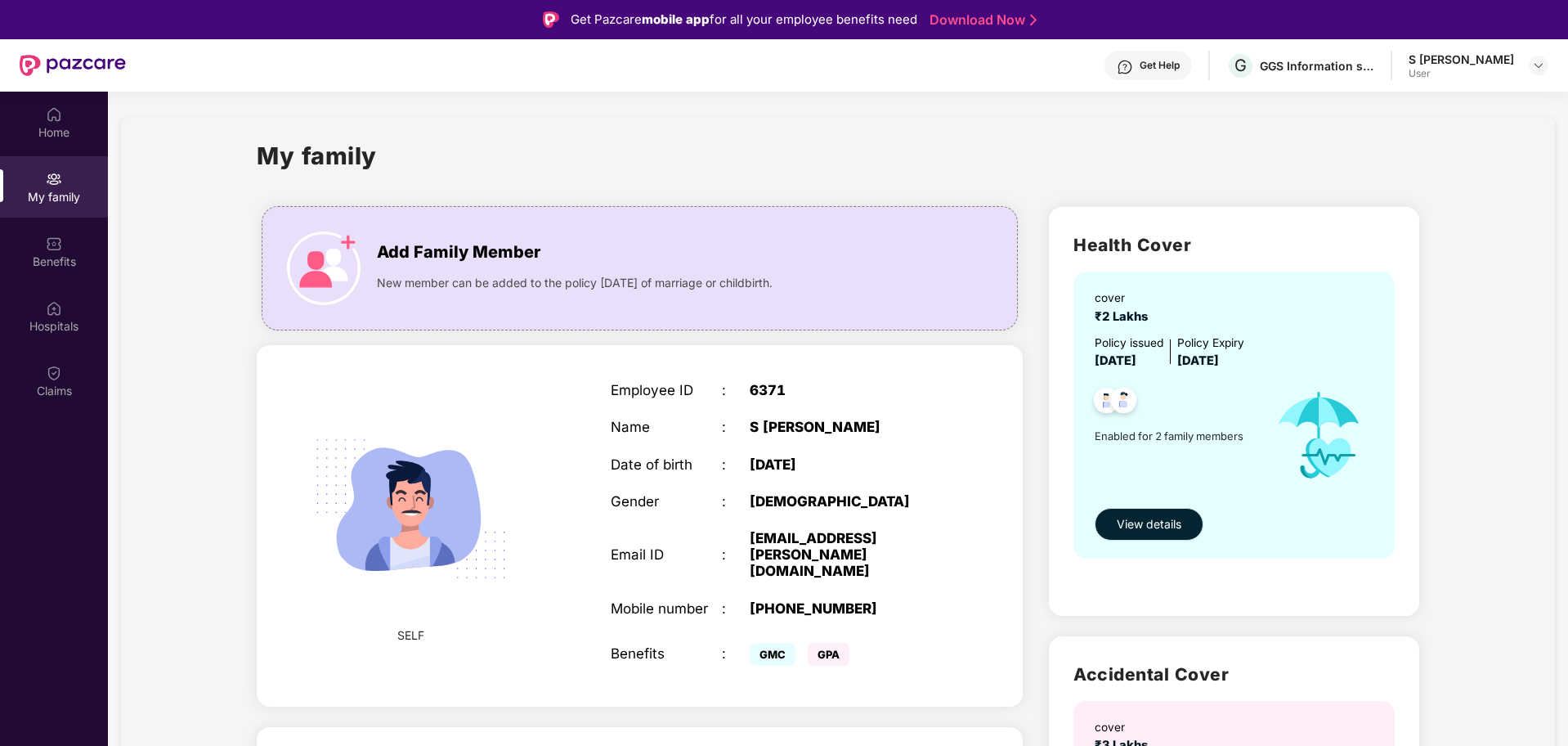
click at [1156, 509] on button "View details" at bounding box center [1148, 524] width 109 height 33
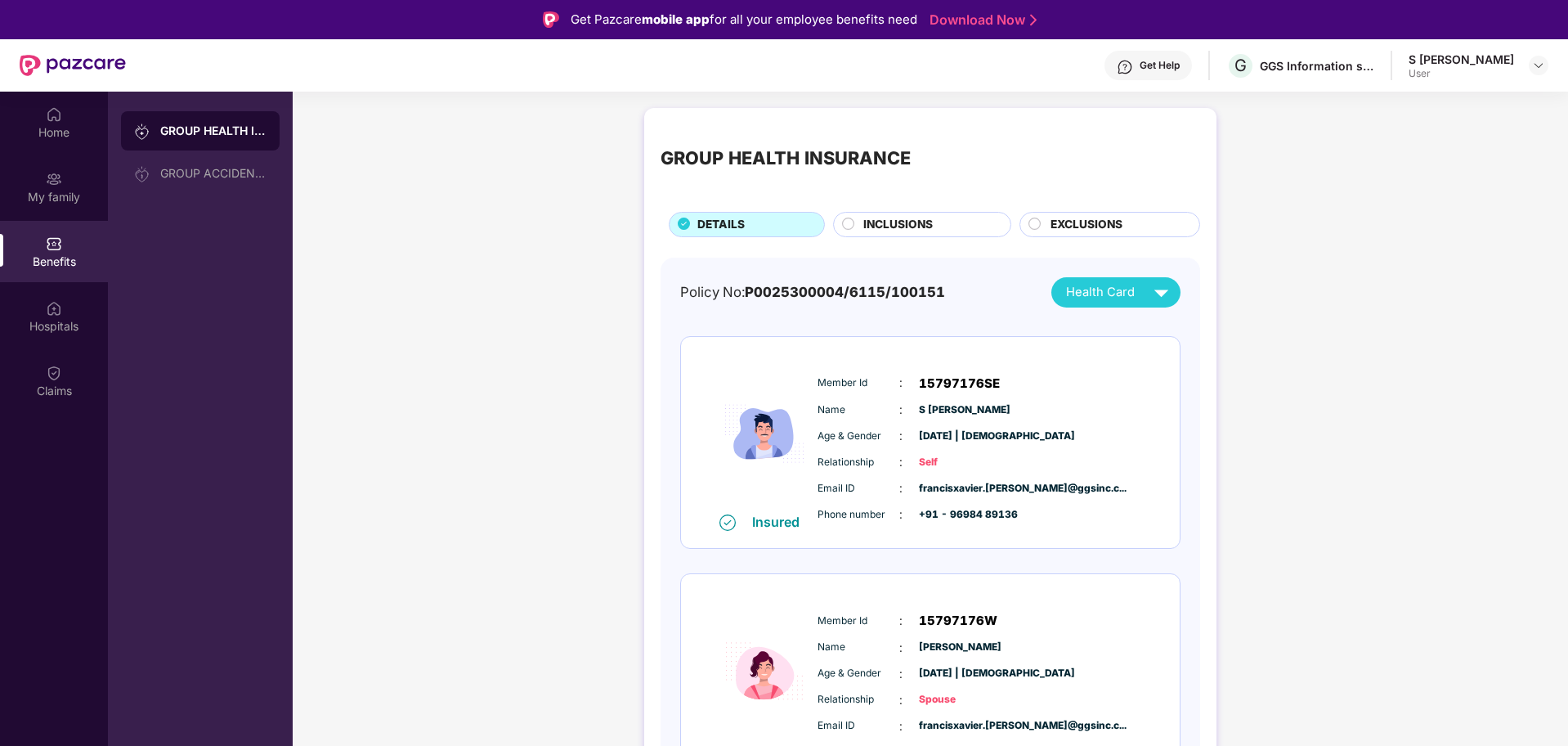
scroll to position [99, 0]
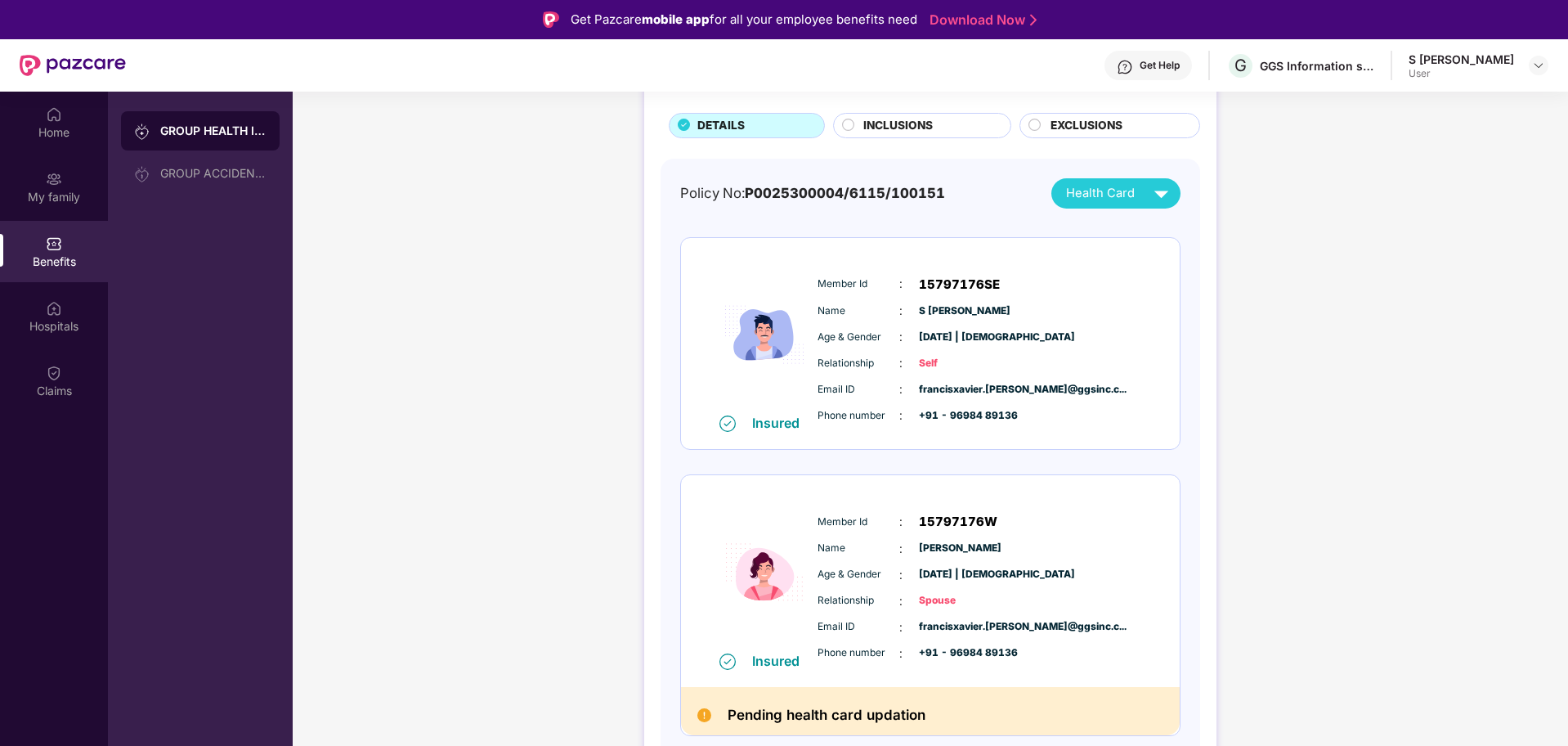
click at [1164, 210] on div "Policy No: P0025300004/6115/100151 Health Card Insured Member Id : 15797176SE N…" at bounding box center [930, 469] width 500 height 582
click at [1164, 203] on img at bounding box center [1161, 193] width 28 height 28
click at [1165, 266] on img at bounding box center [1171, 264] width 12 height 12
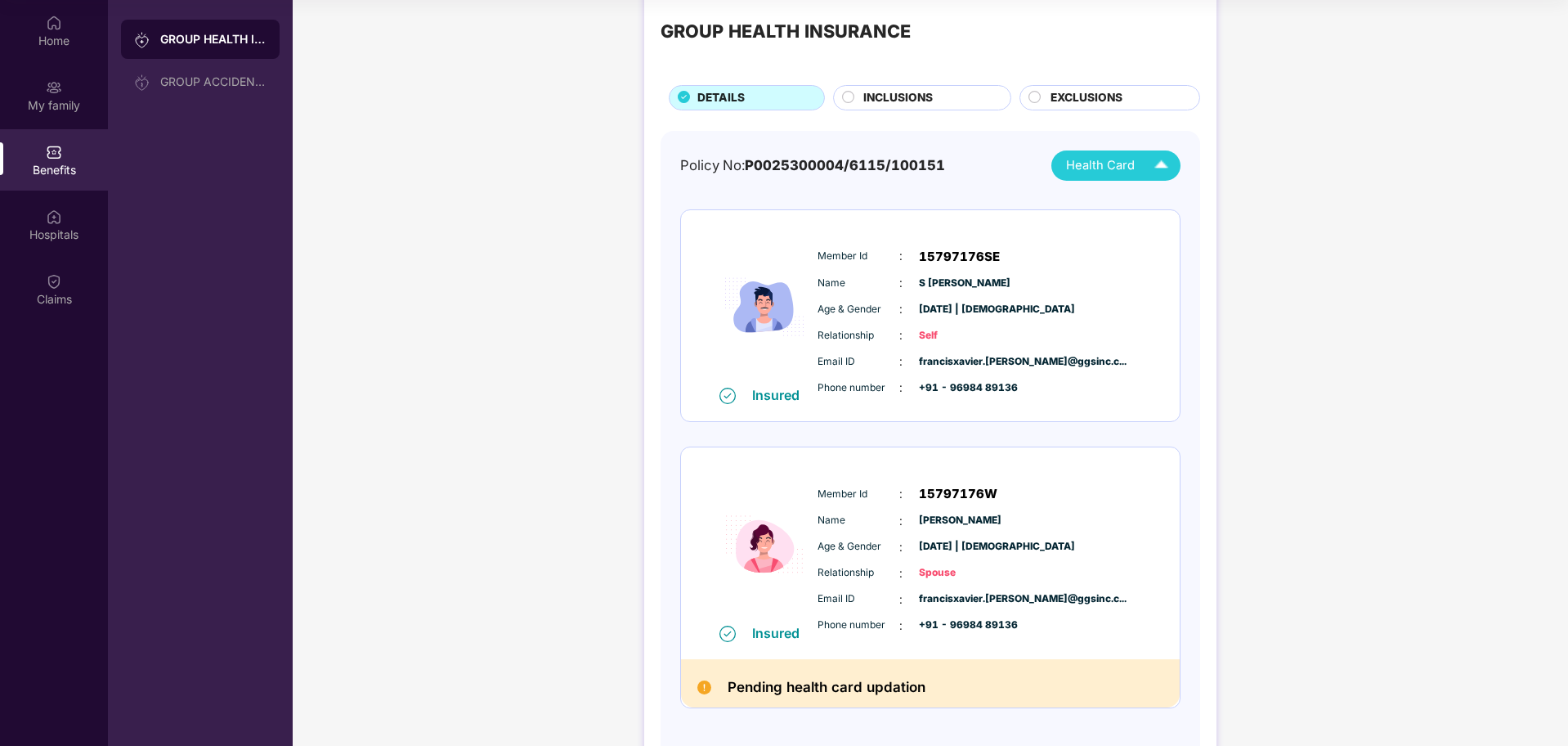
scroll to position [0, 0]
